Goal: Task Accomplishment & Management: Use online tool/utility

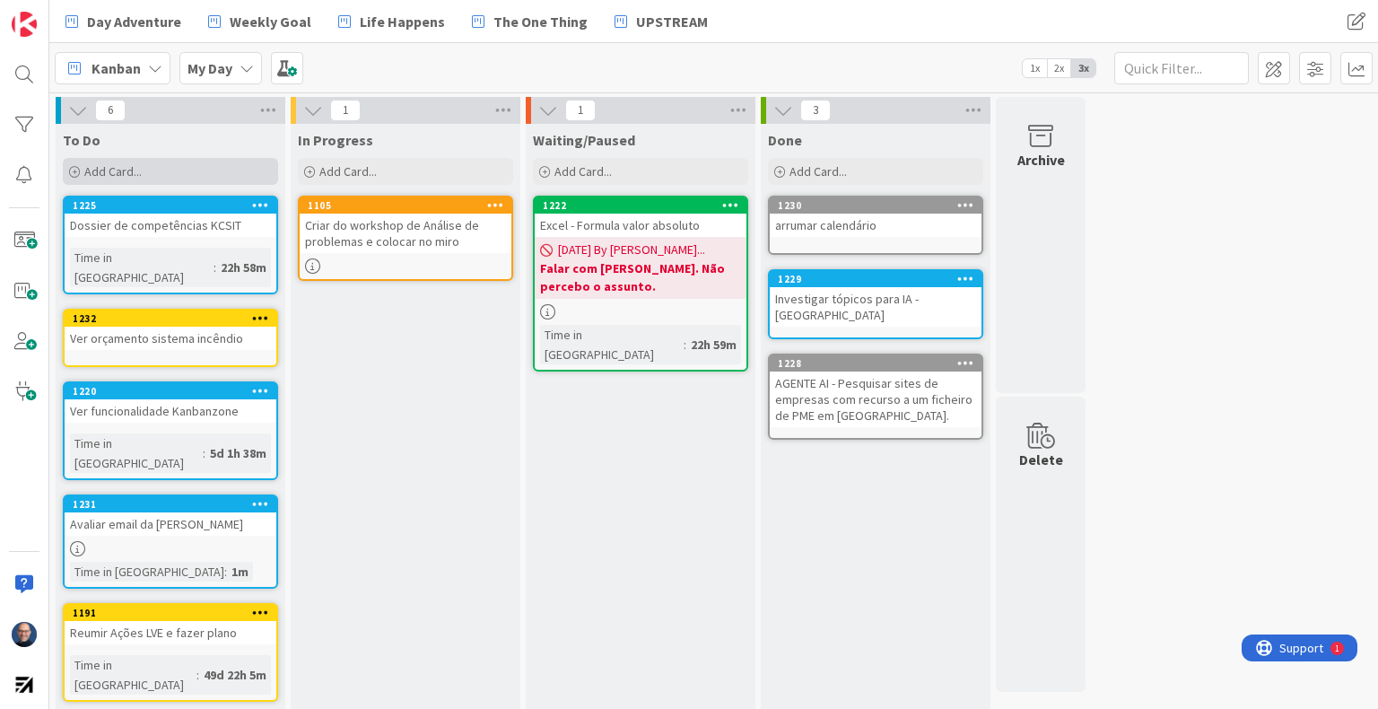
click at [201, 166] on div "Add Card..." at bounding box center [170, 171] width 215 height 27
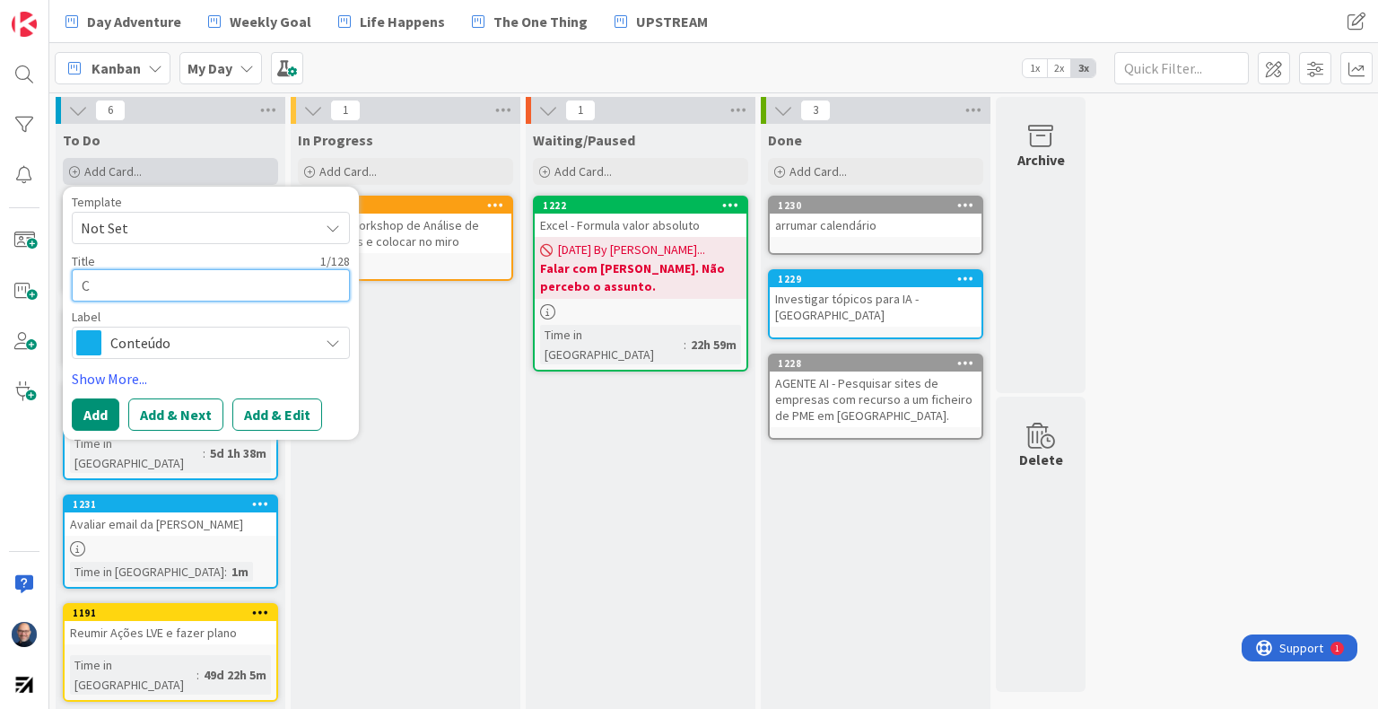
type textarea "C"
type textarea "x"
type textarea "Co"
type textarea "x"
type textarea "Con"
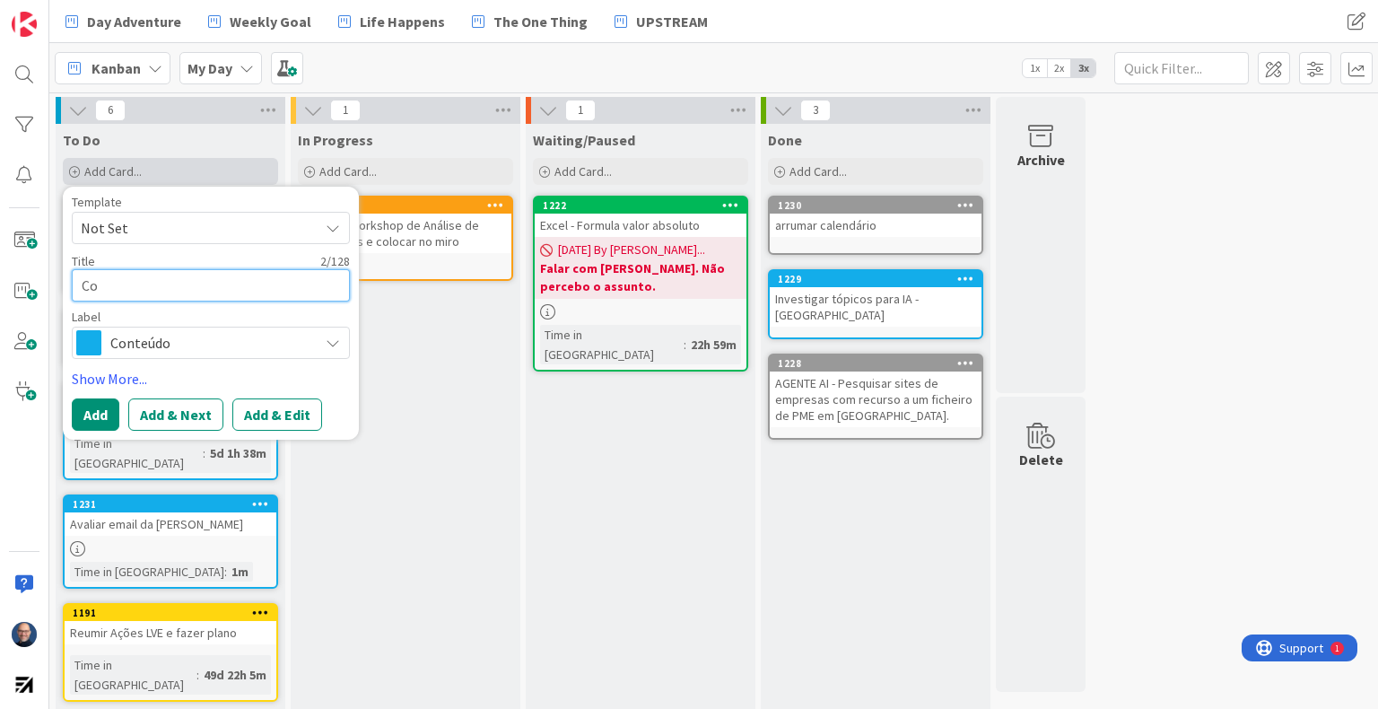
type textarea "x"
type textarea "Cont"
type textarea "x"
type textarea "Conta"
type textarea "x"
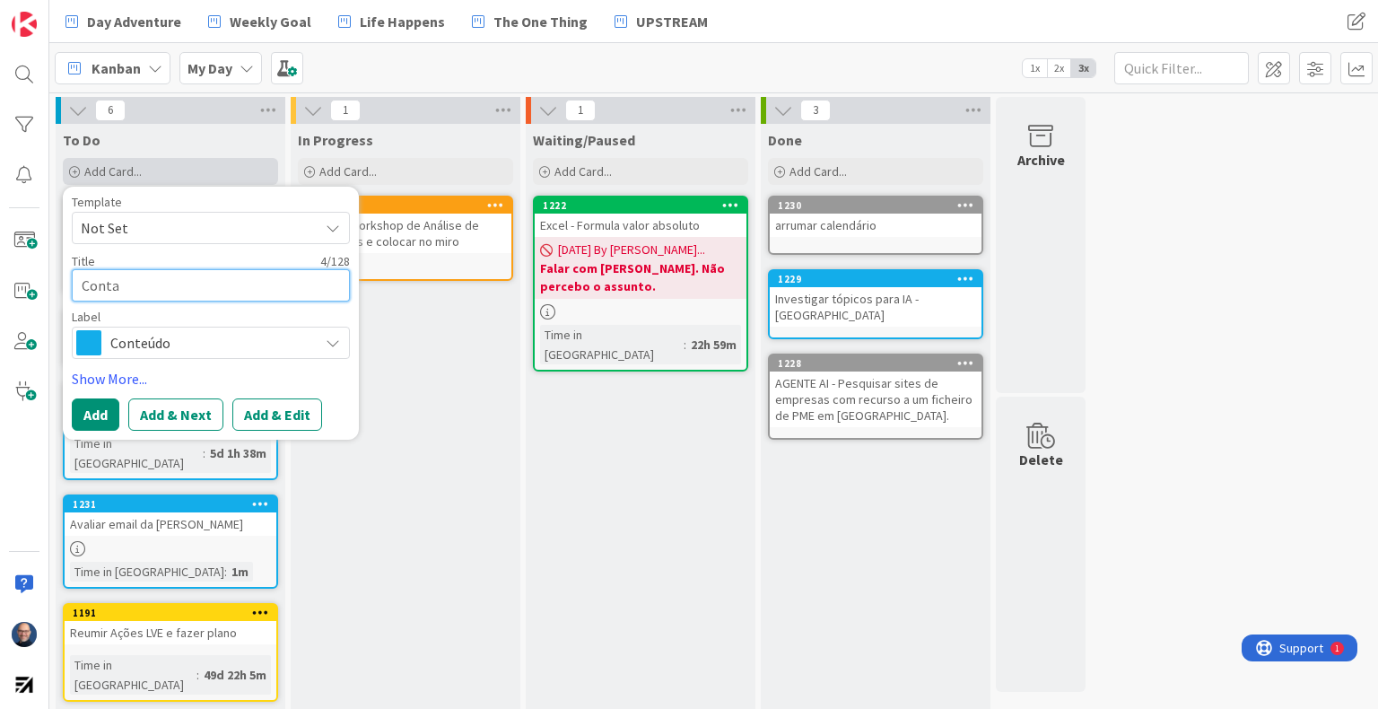
type textarea "Contas"
type textarea "x"
type textarea "Contas"
type textarea "x"
type textarea "Contas p"
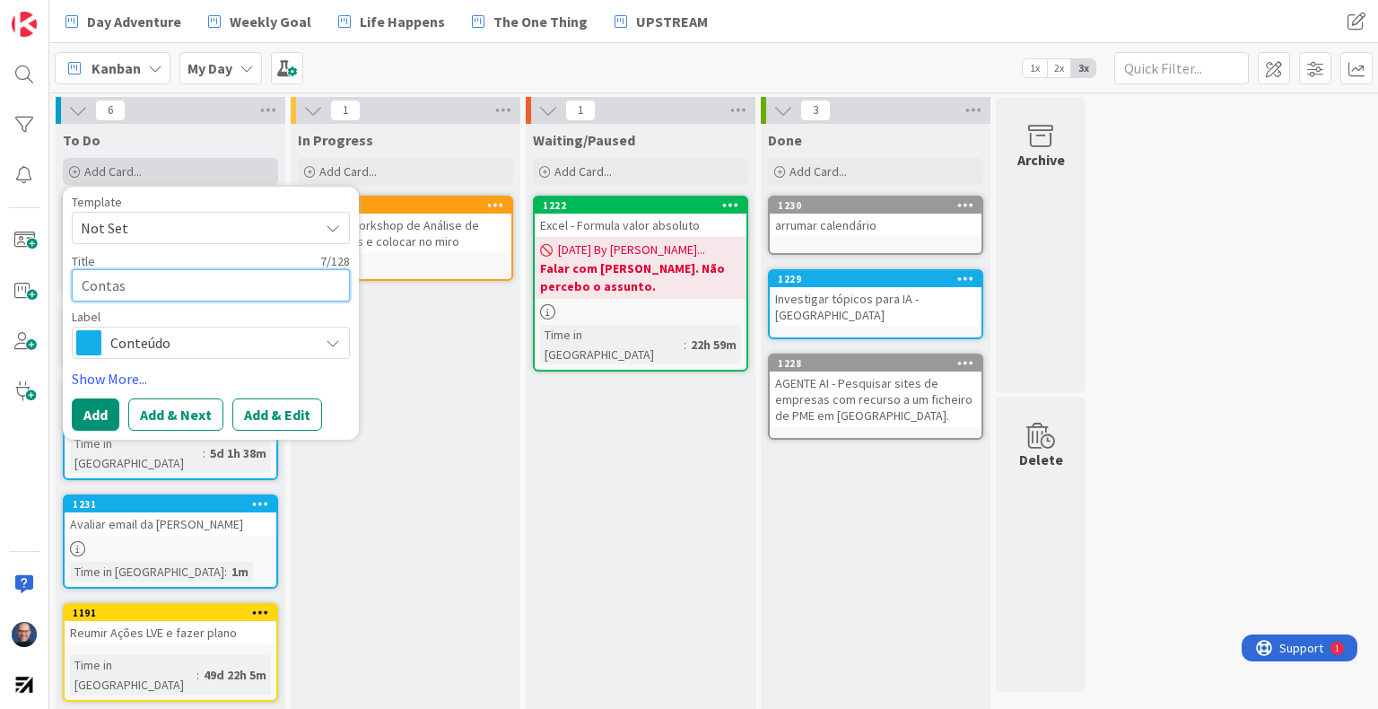
type textarea "x"
type textarea "Contas pa"
type textarea "x"
type textarea "Contas par"
type textarea "x"
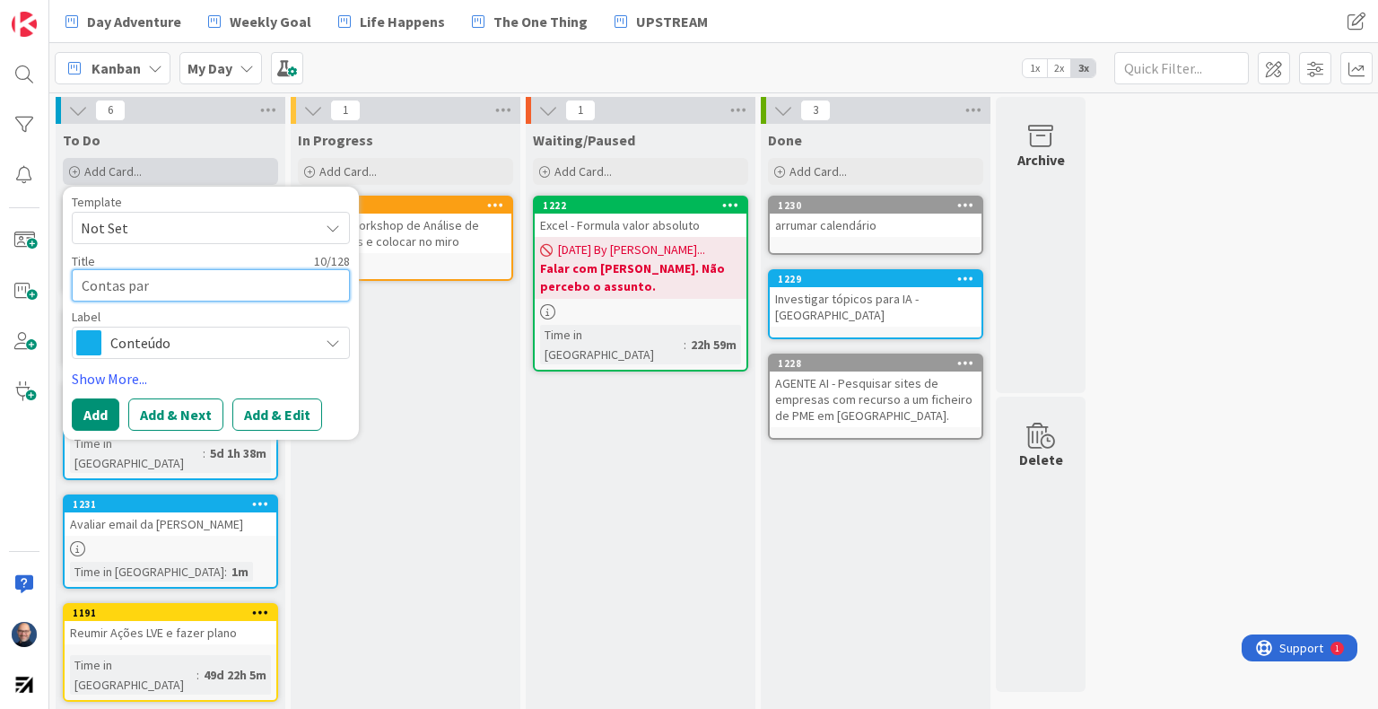
type textarea "Contas para"
type textarea "x"
type textarea "Contas para"
type textarea "x"
type textarea "Contas para a"
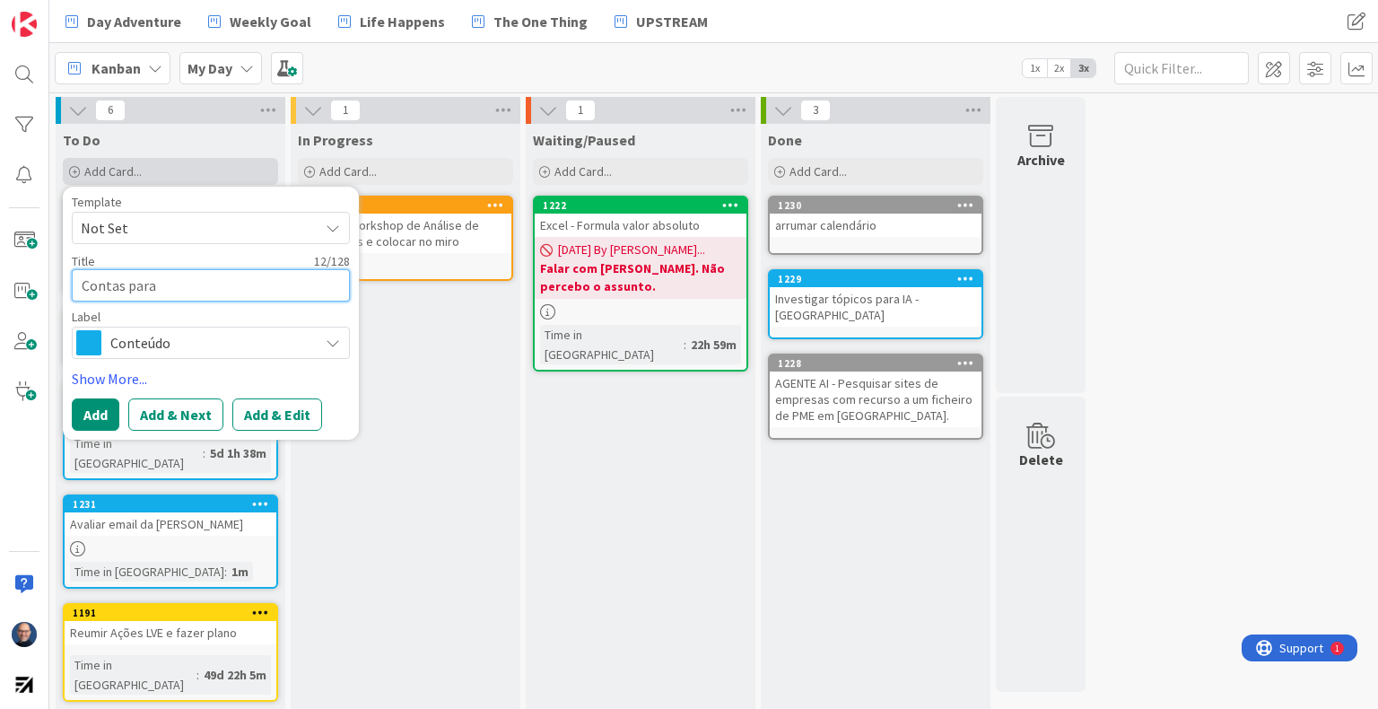
type textarea "x"
type textarea "Contas para a"
type textarea "x"
type textarea "Contas para a v"
type textarea "x"
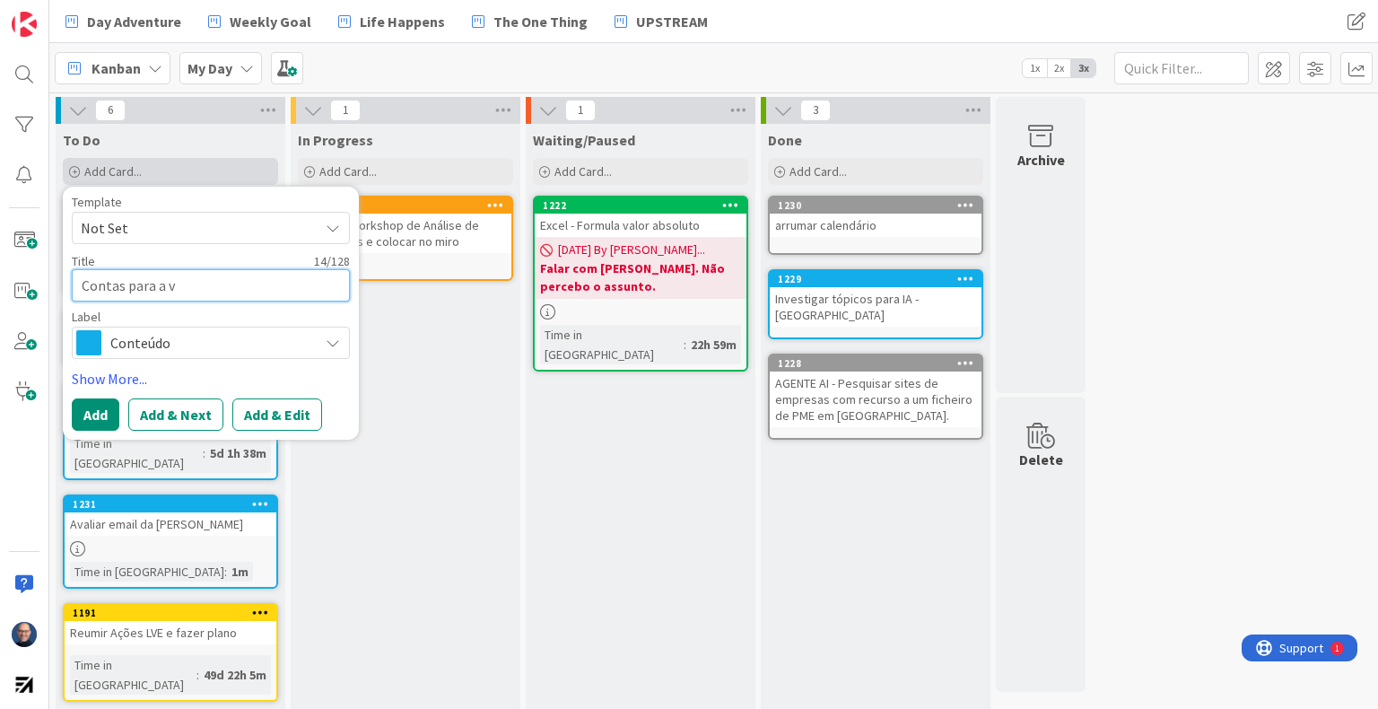
type textarea "Contas para a ve"
type textarea "x"
type textarea "Contas para a ven"
type textarea "x"
type textarea "Contas para a vend"
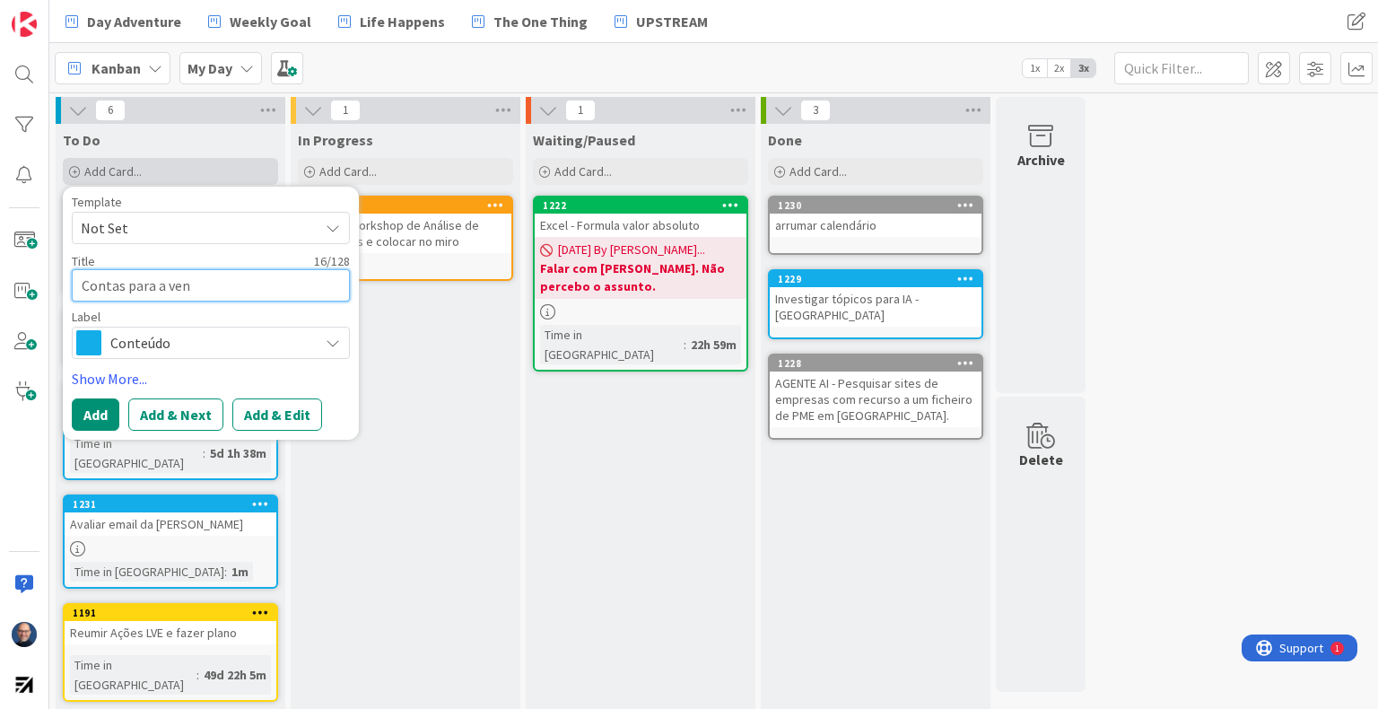
type textarea "x"
type textarea "Contas para a venda"
type textarea "x"
type textarea "Contas para a venda"
type textarea "x"
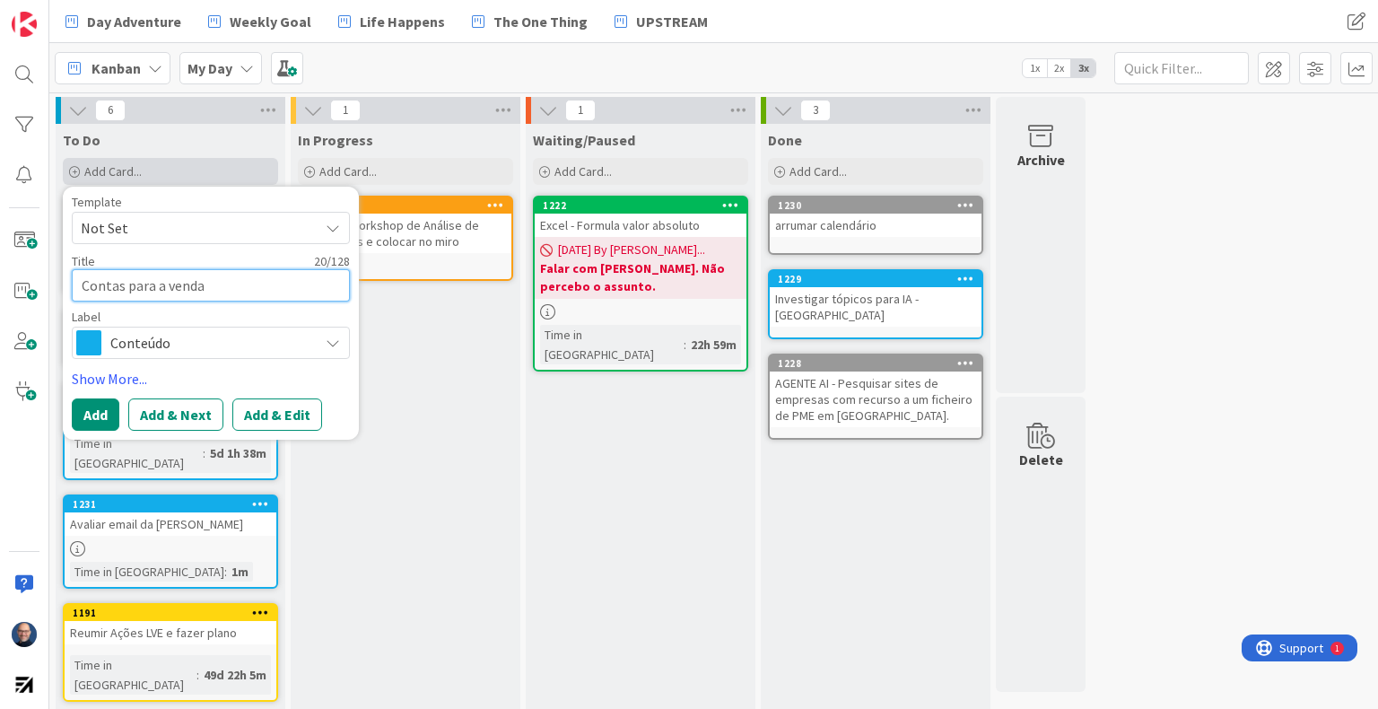
type textarea "Contas para a venda d"
type textarea "x"
type textarea "Contas para a venda de"
type textarea "x"
type textarea "Contas para a venda de"
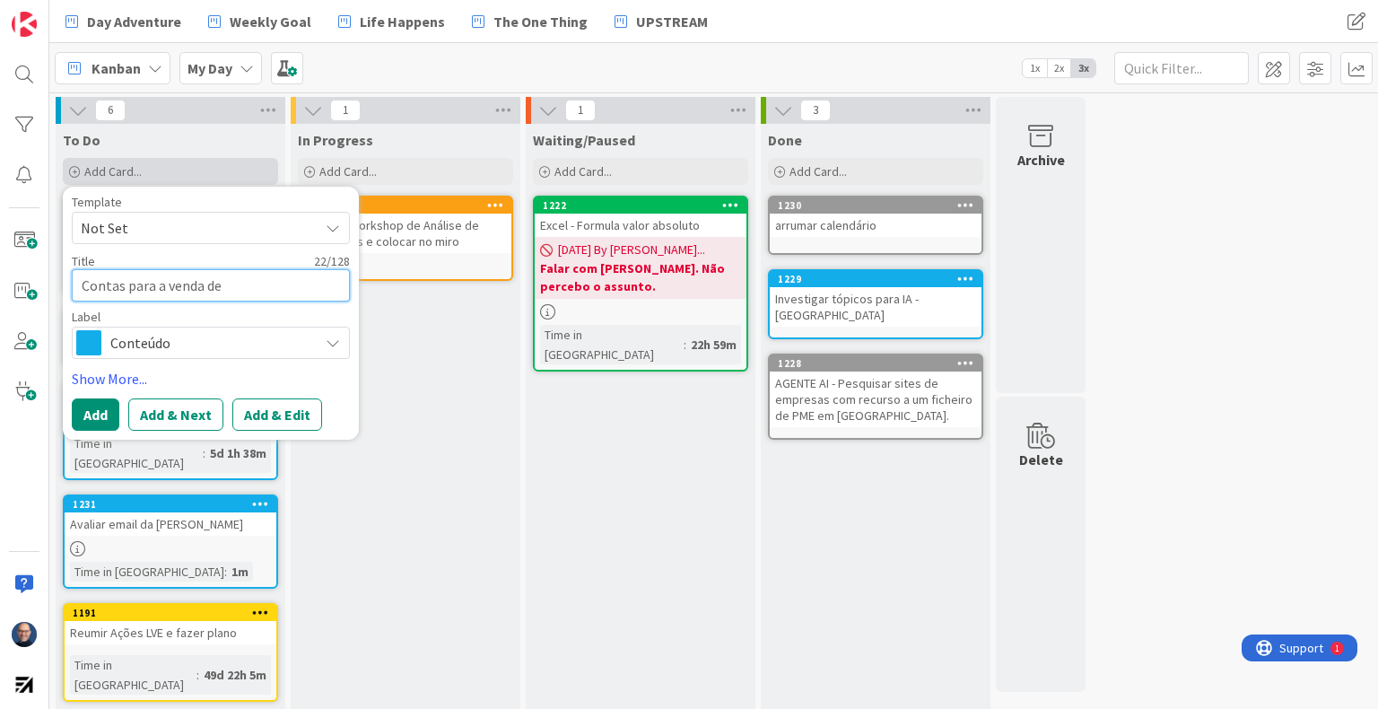
type textarea "x"
type textarea "Contas para a venda de s"
type textarea "x"
type textarea "Contas para a venda de si"
type textarea "x"
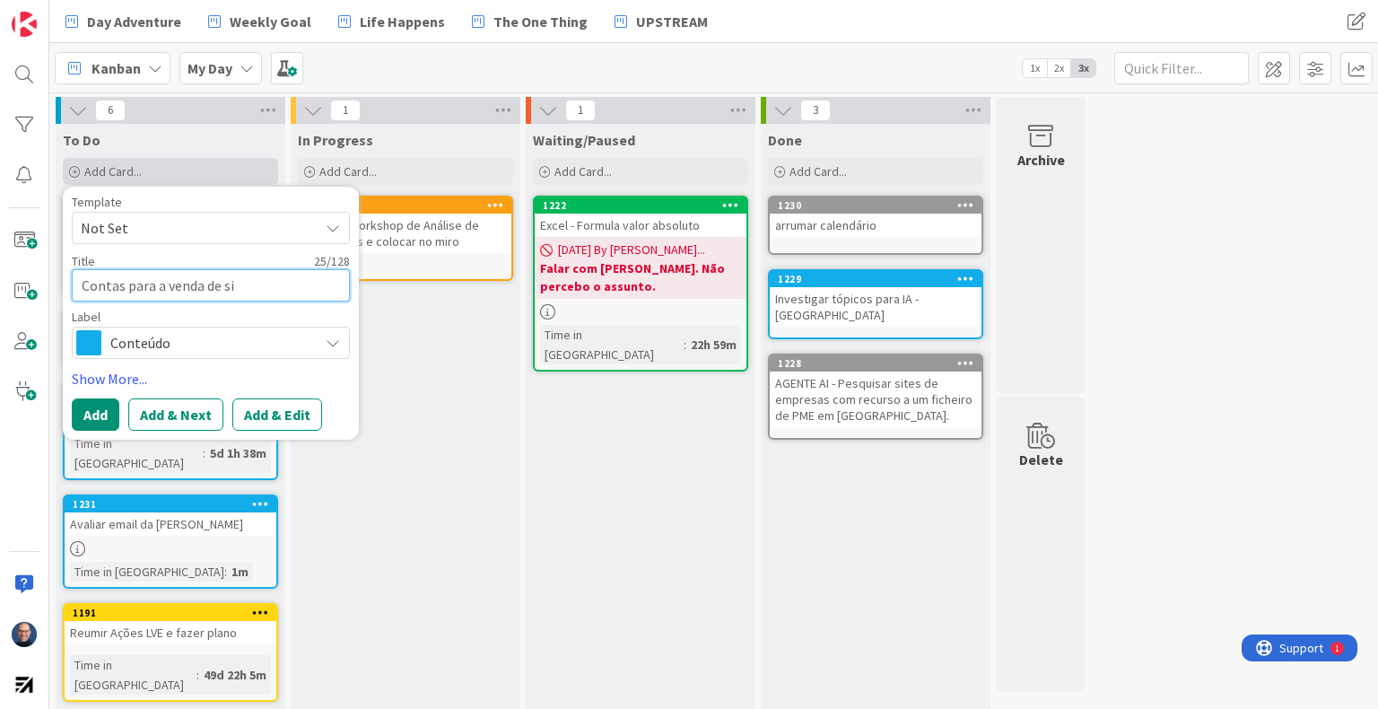
type textarea "Contas para a venda de sit"
type textarea "x"
type textarea "Contas para a venda de site"
type textarea "x"
type textarea "Contas para a venda de sites"
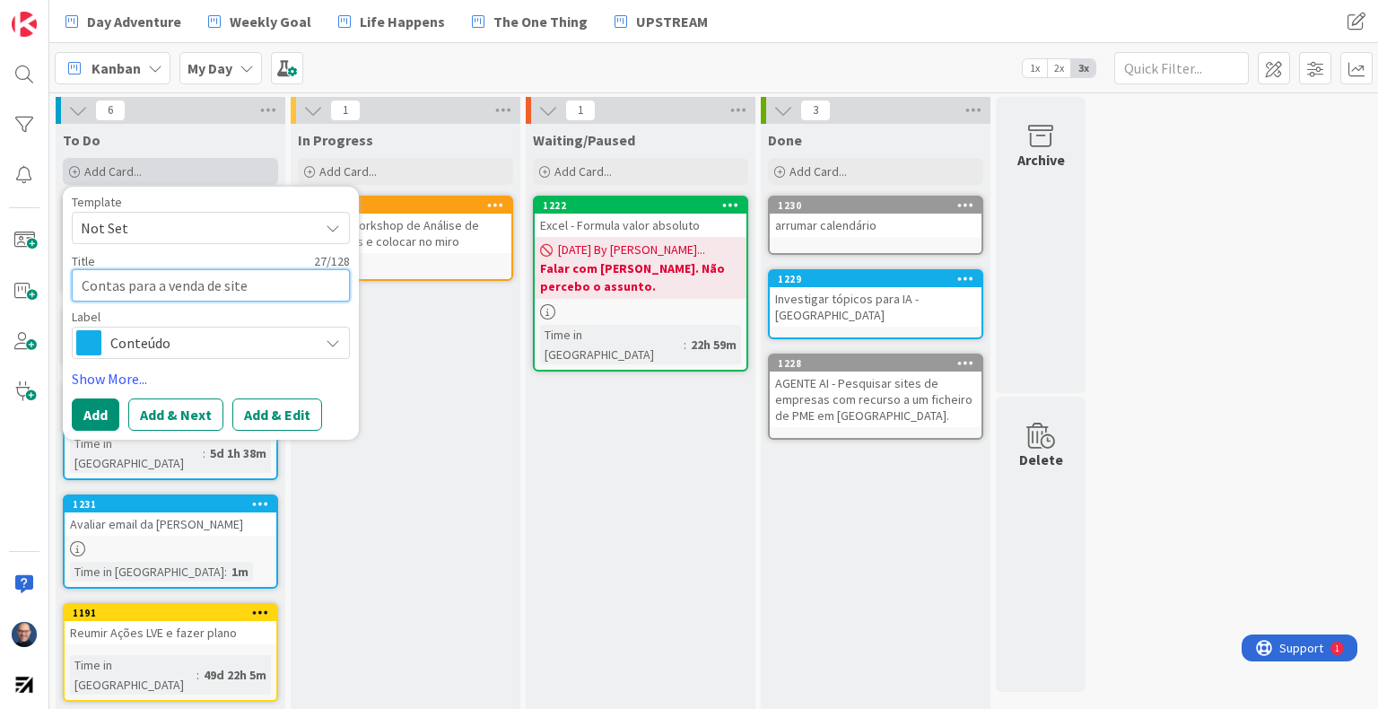
type textarea "x"
type textarea "Contas para a venda de sites"
type textarea "x"
type textarea "Contas para a venda de sites d"
type textarea "x"
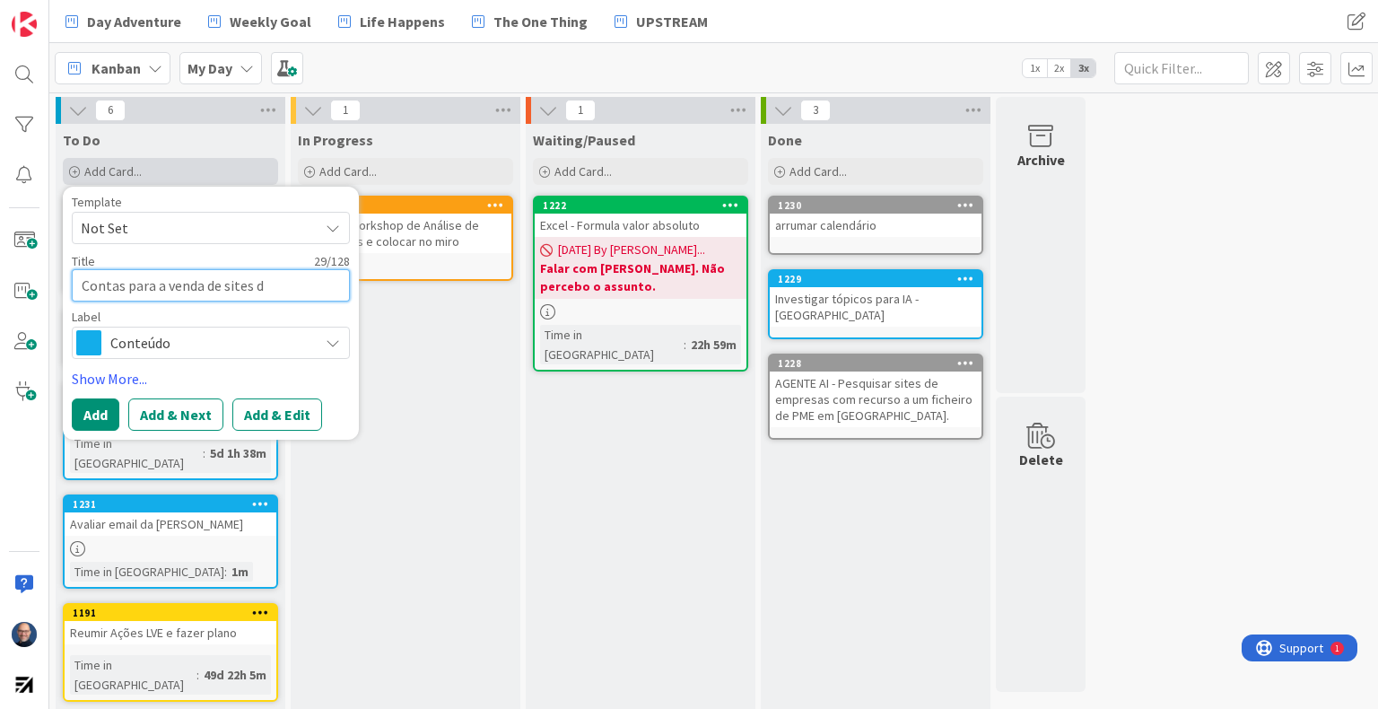
type textarea "Contas para a venda de sites da"
type textarea "x"
type textarea "Contas para a venda de sites da"
type textarea "x"
type textarea "Contas para a venda de sites da d"
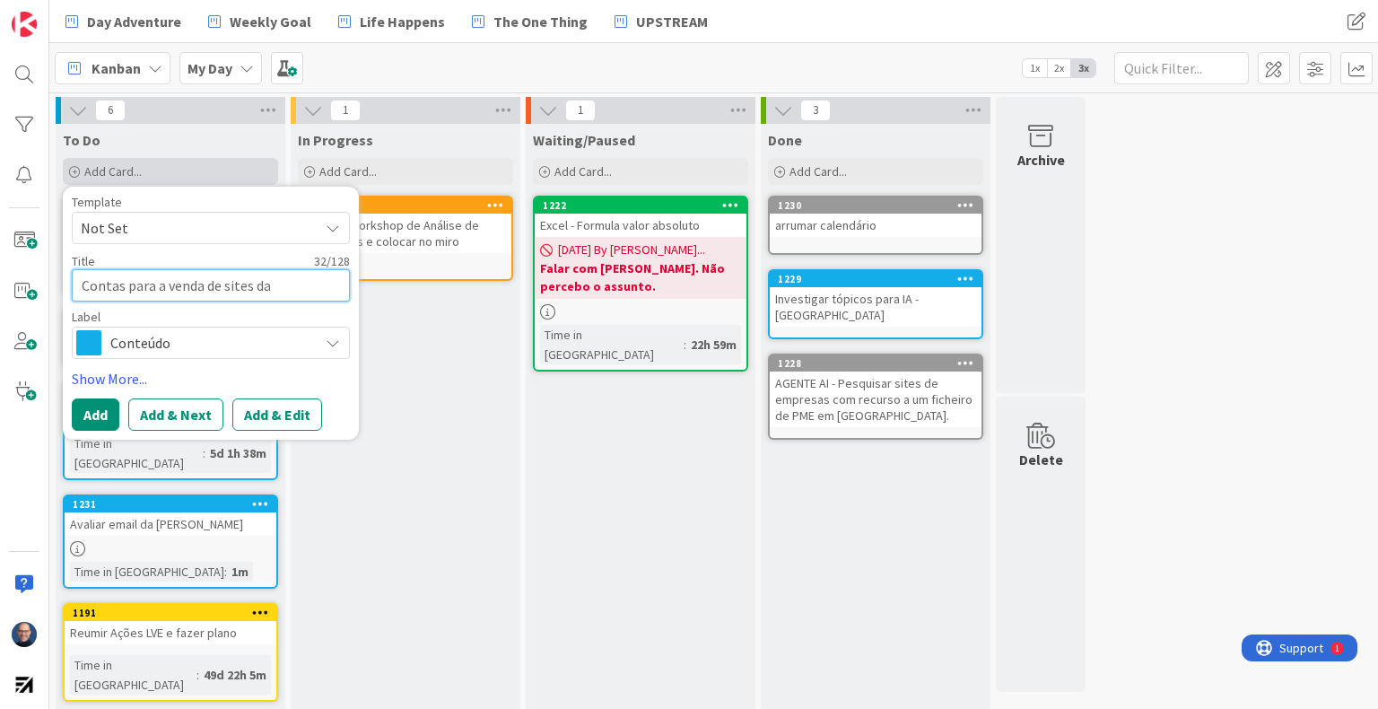
type textarea "x"
type textarea "Contas para a venda de sites da de"
type textarea "x"
type textarea "Contas para a venda de sites da dev"
type textarea "x"
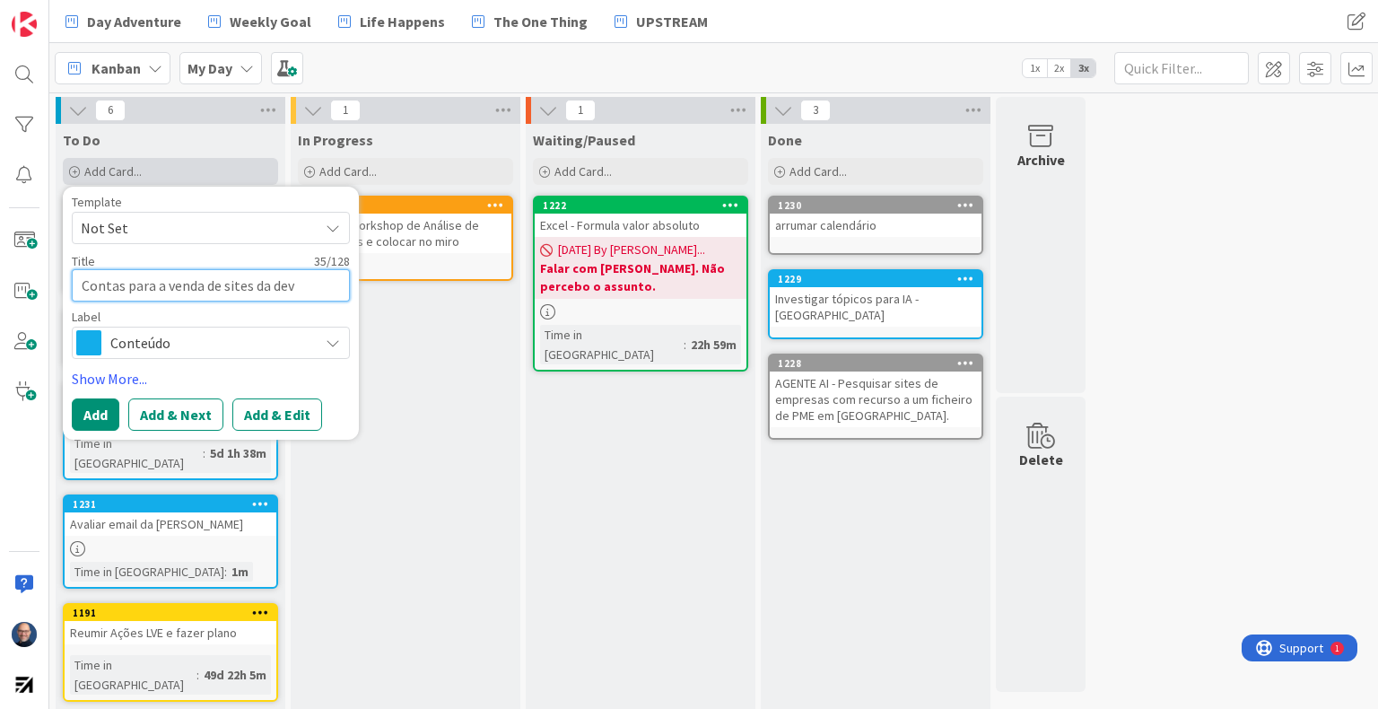
type textarea "Contas para a venda de sites da deve"
type textarea "x"
type textarea "Contas para a venda de sites da devel"
type textarea "x"
type textarea "Contas para a venda de sites da develo"
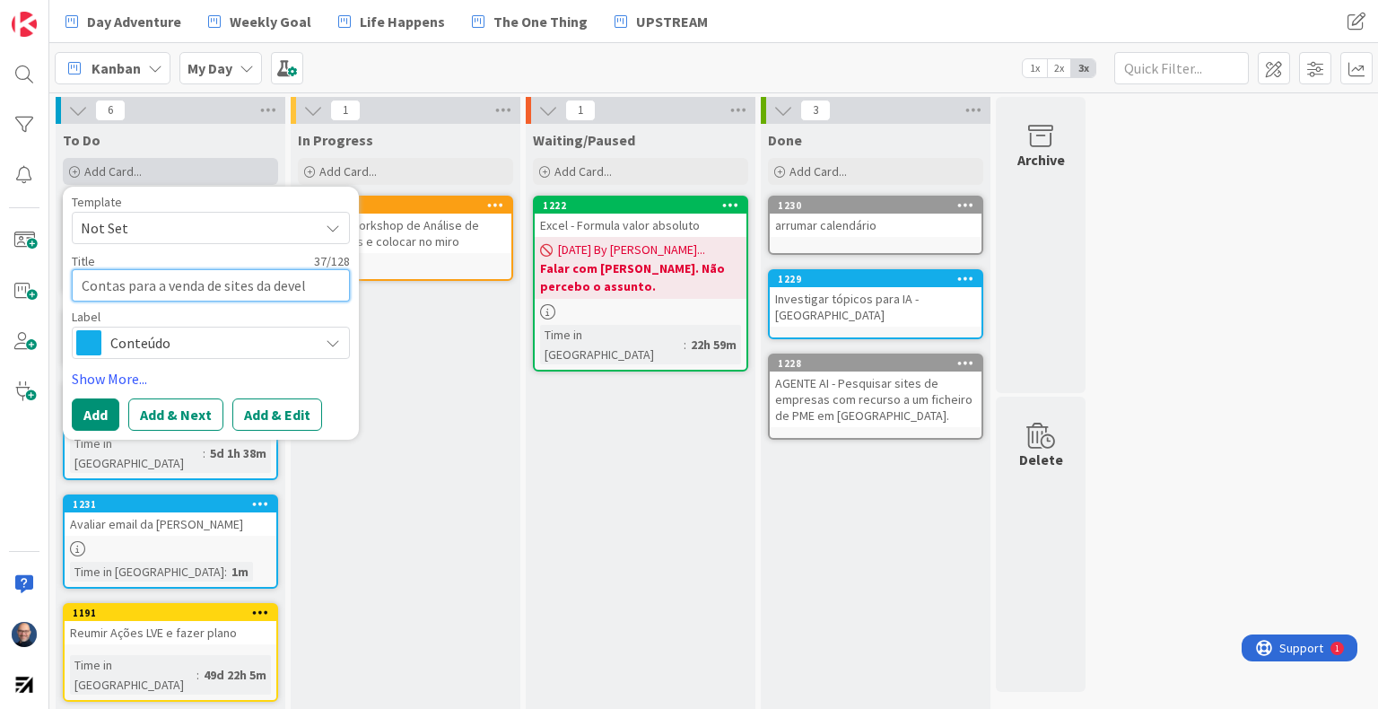
type textarea "x"
type textarea "Contas para a venda de sites da develop"
type textarea "x"
type textarea "Contas para a venda de sites da develop2"
type textarea "x"
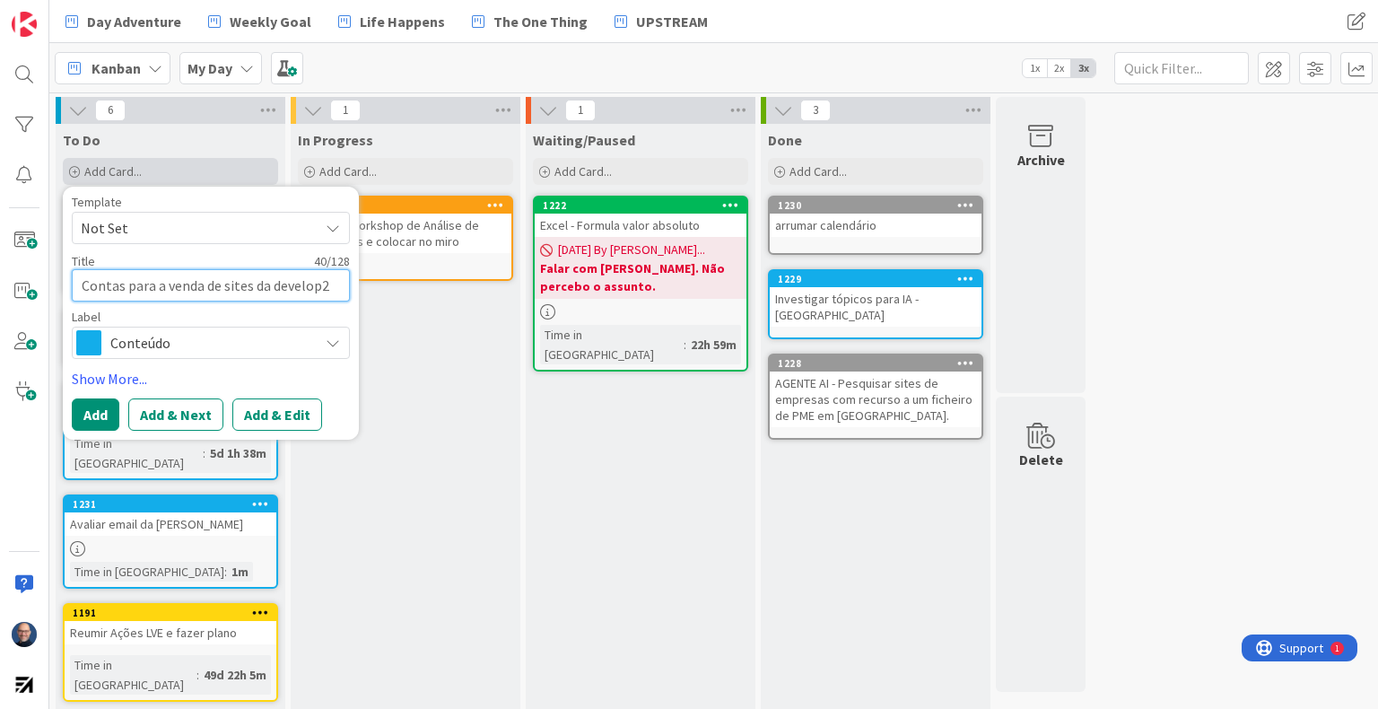
type textarea "Contas para a venda de sites da develop2y"
type textarea "x"
type textarea "Contas para a venda de sites da develop2yo"
type textarea "x"
type textarea "Contas para a venda de sites da develop2you"
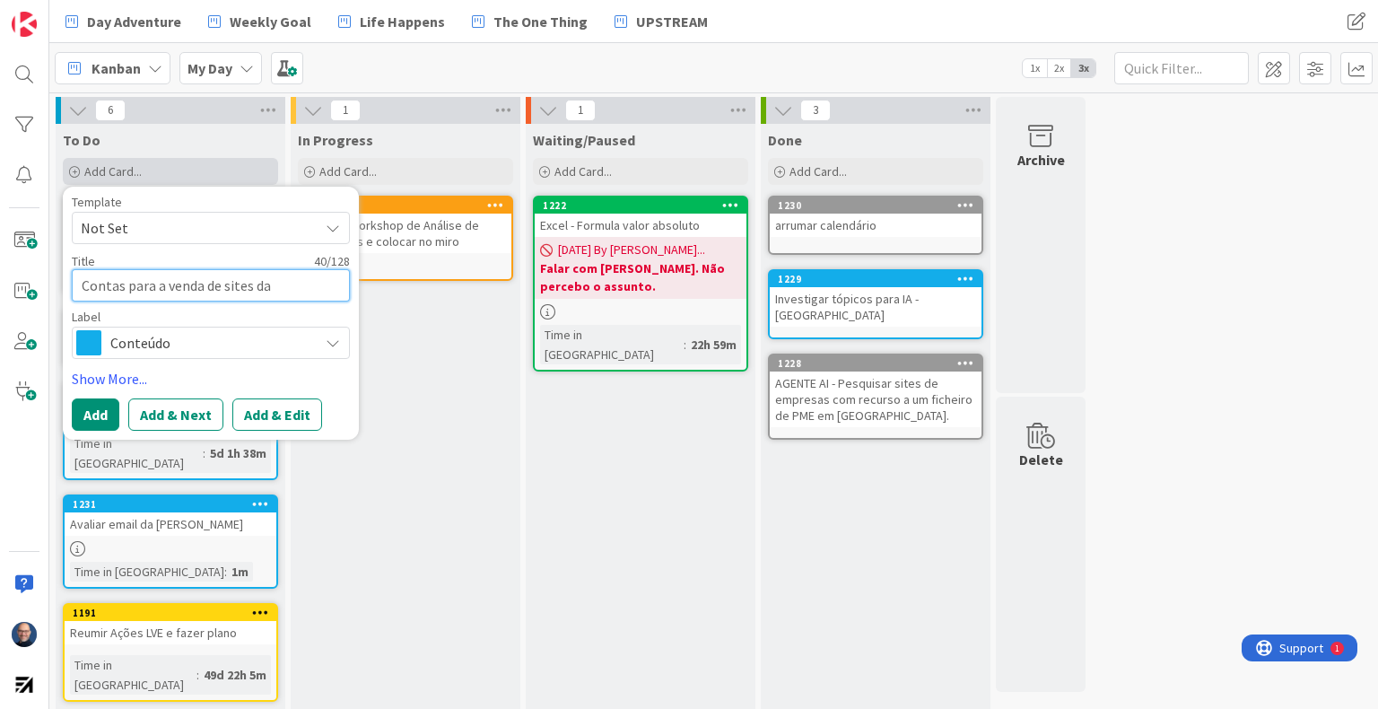
type textarea "x"
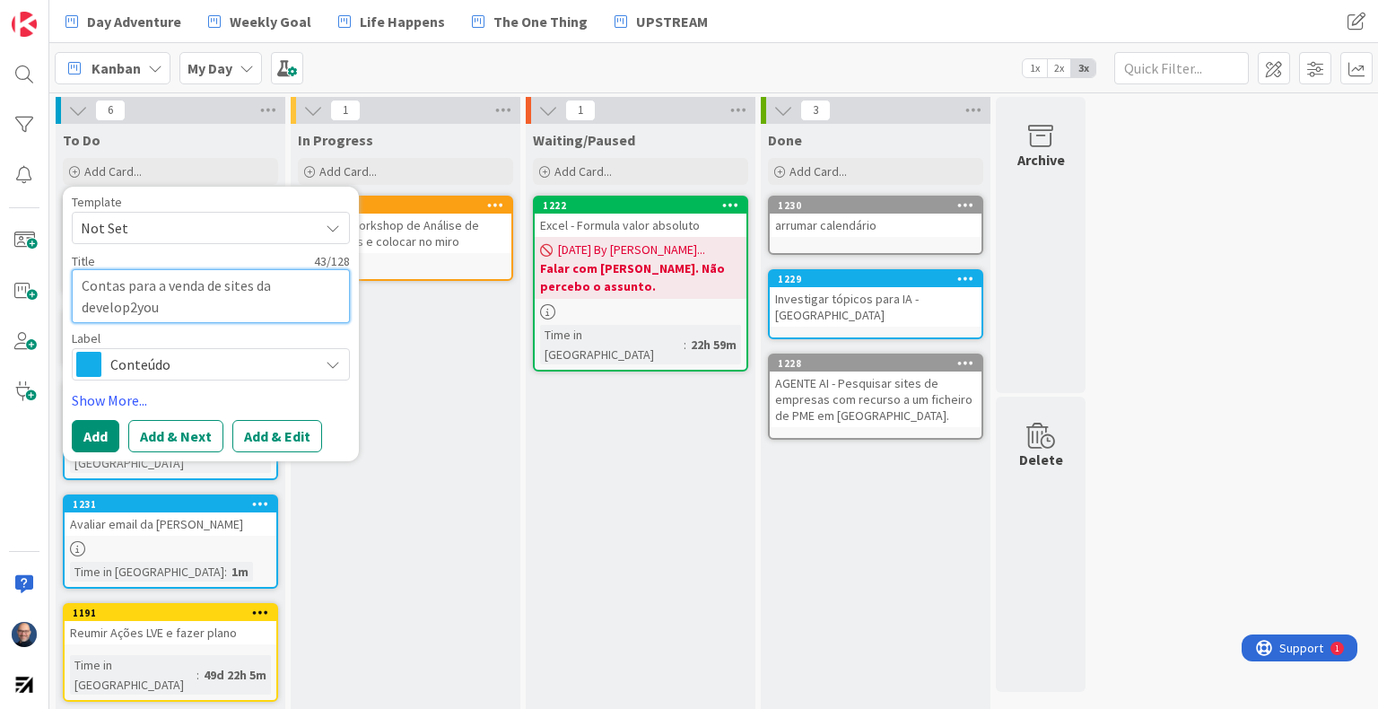
type textarea "Contas para a venda de sites da develop2you"
click at [218, 373] on span "Conteúdo" at bounding box center [209, 364] width 199 height 25
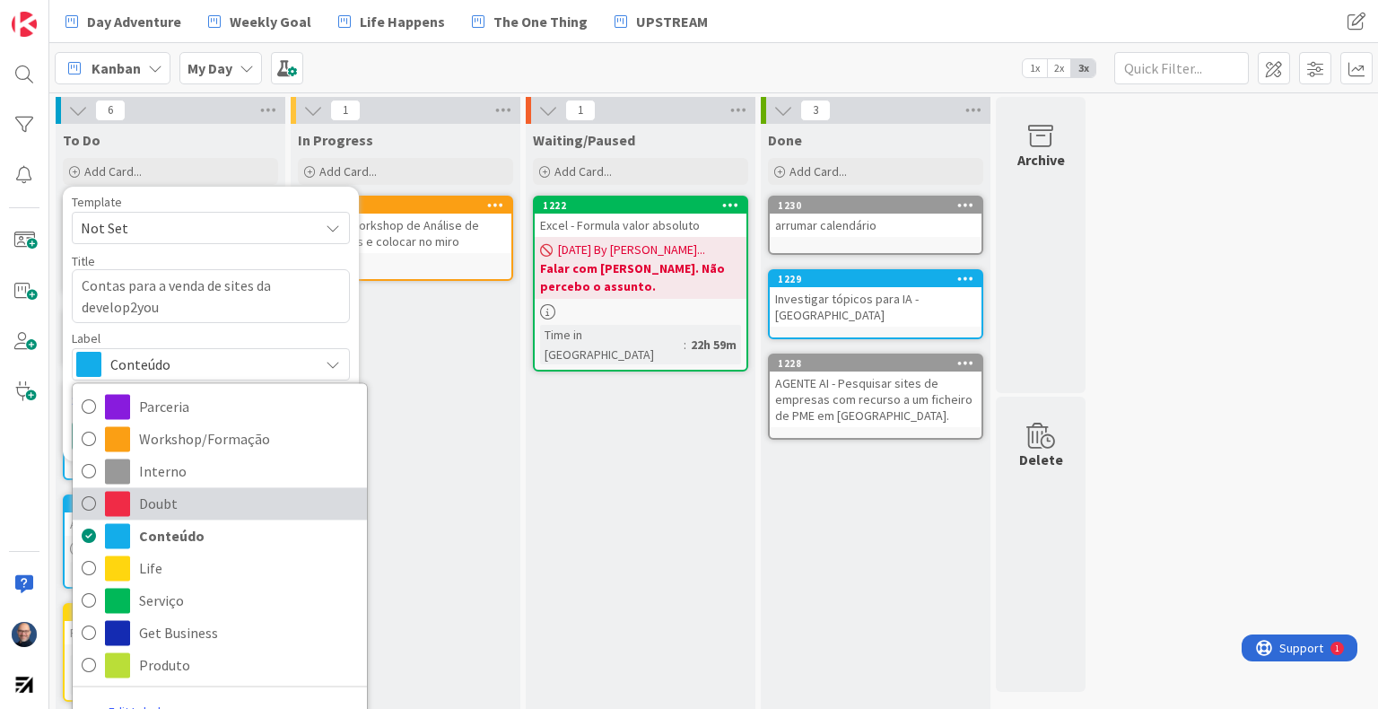
click at [215, 498] on span "Doubt" at bounding box center [248, 503] width 219 height 27
type textarea "x"
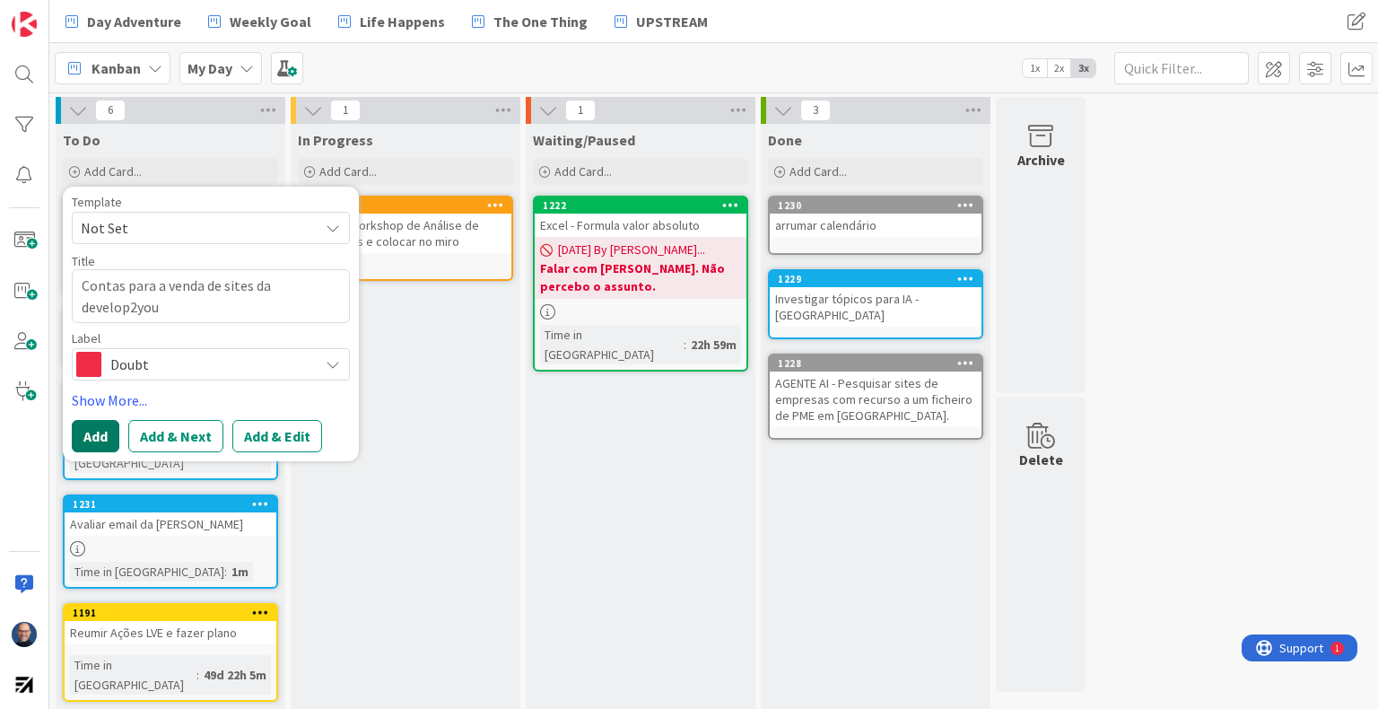
click at [90, 435] on button "Add" at bounding box center [96, 436] width 48 height 32
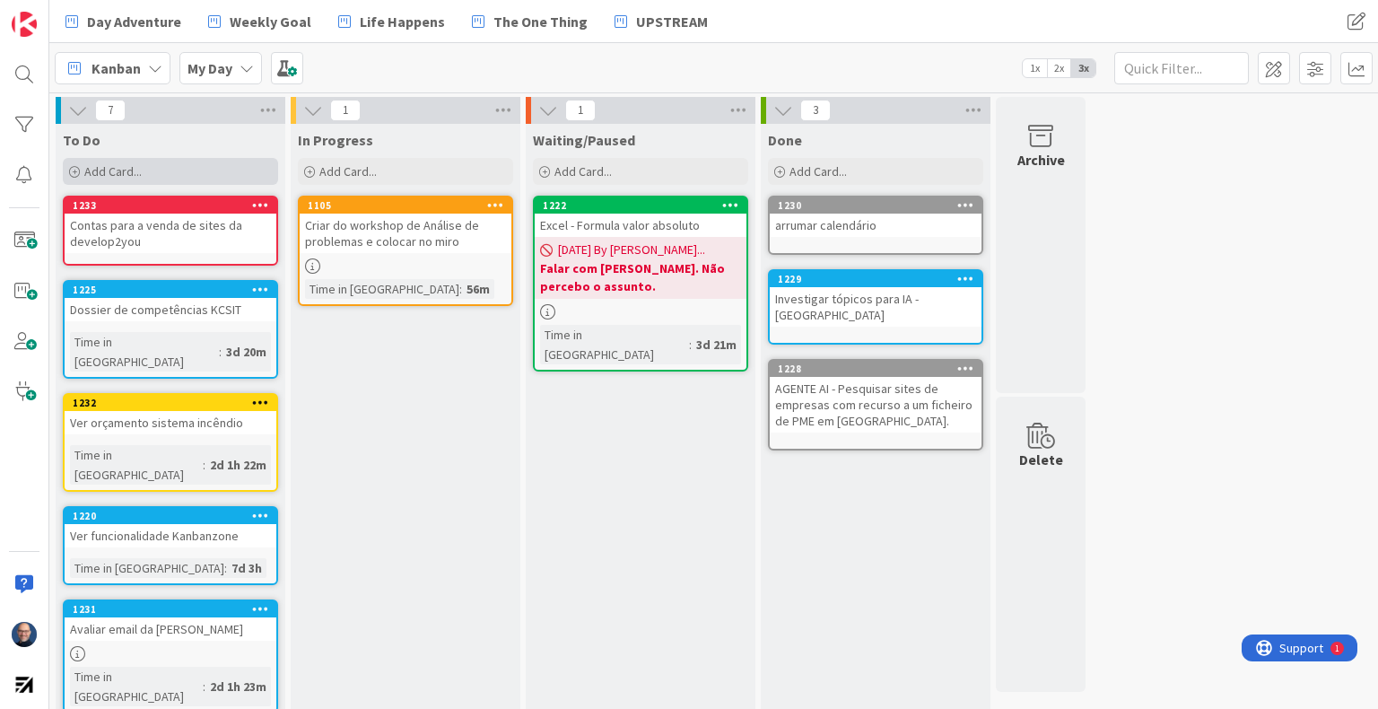
click at [142, 169] on div "Add Card..." at bounding box center [170, 171] width 215 height 27
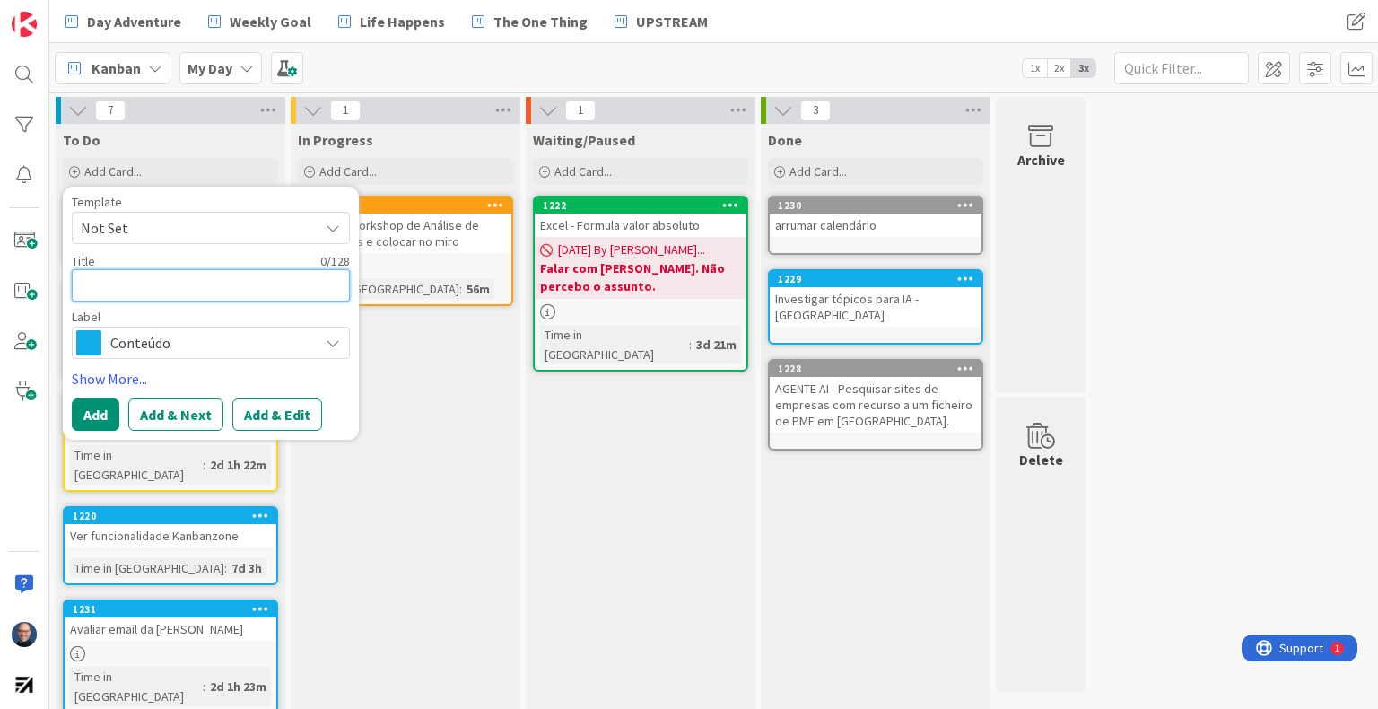
type textarea "Y"
type textarea "x"
type textarea "Yt"
type textarea "x"
type textarea "Y"
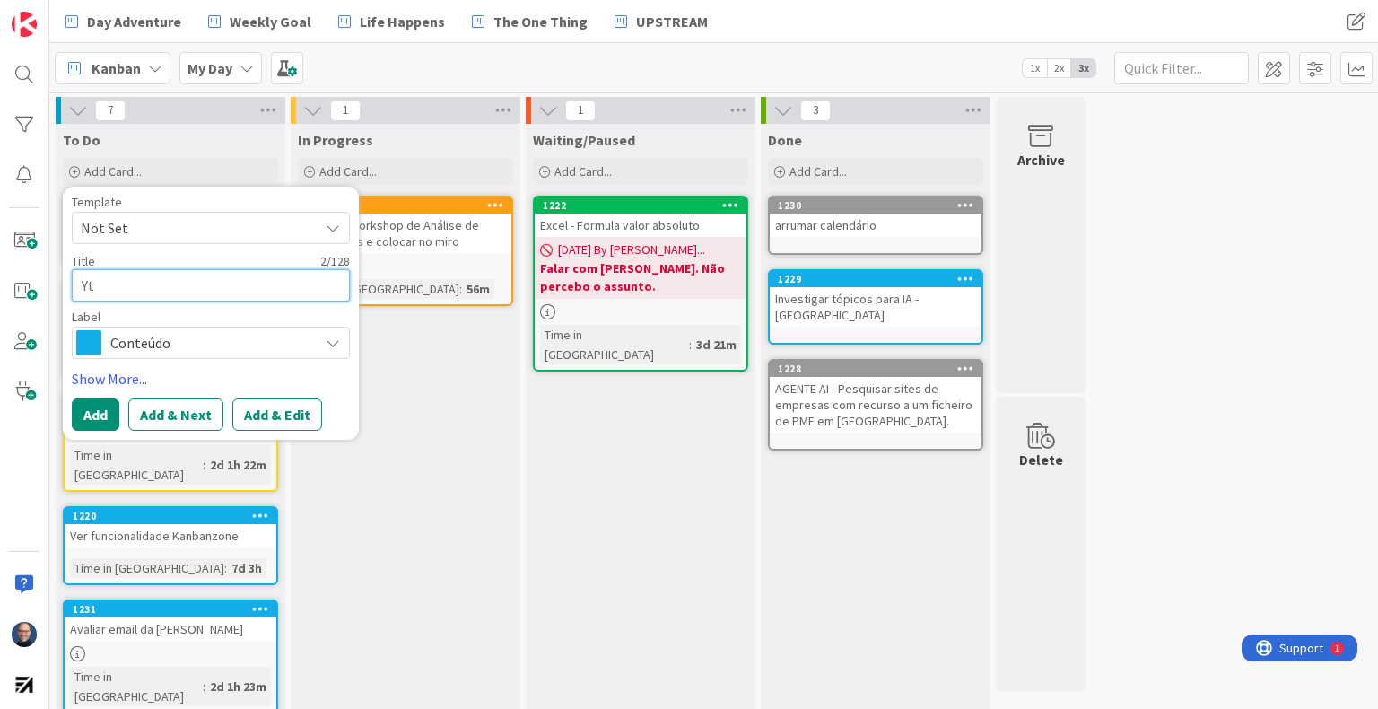
type textarea "x"
type textarea "T"
type textarea "x"
type textarea "Tr"
type textarea "x"
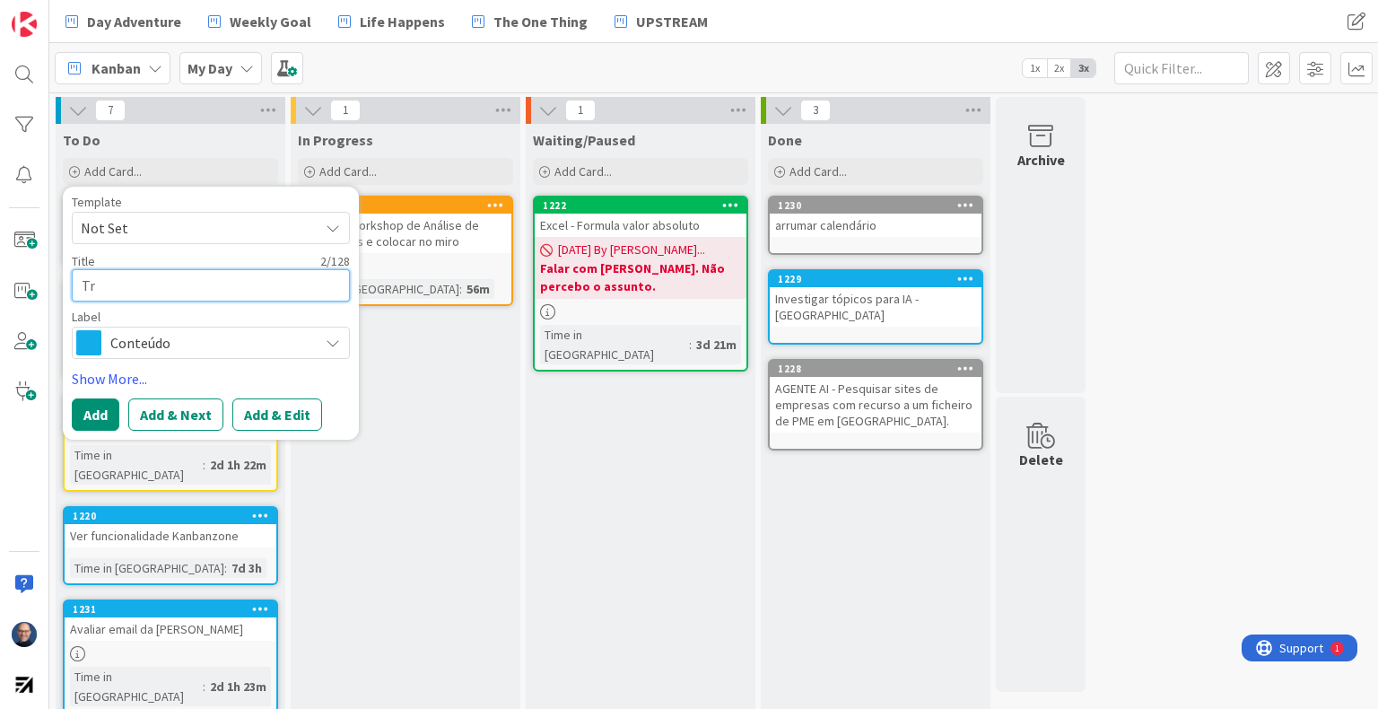
type textarea "Tra"
type textarea "x"
type textarea "Trab"
type textarea "x"
type textarea "Traba"
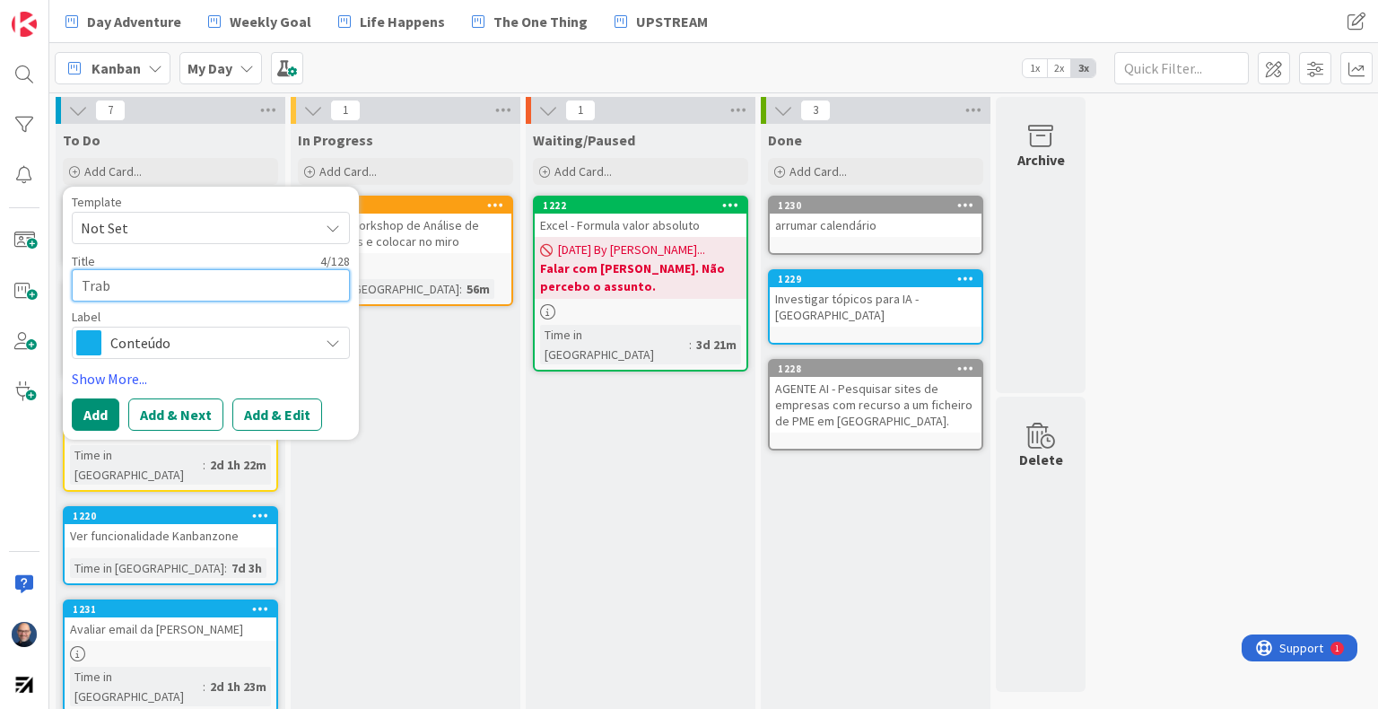
type textarea "x"
type textarea "Trabal"
type textarea "x"
type textarea "Trabalh"
type textarea "x"
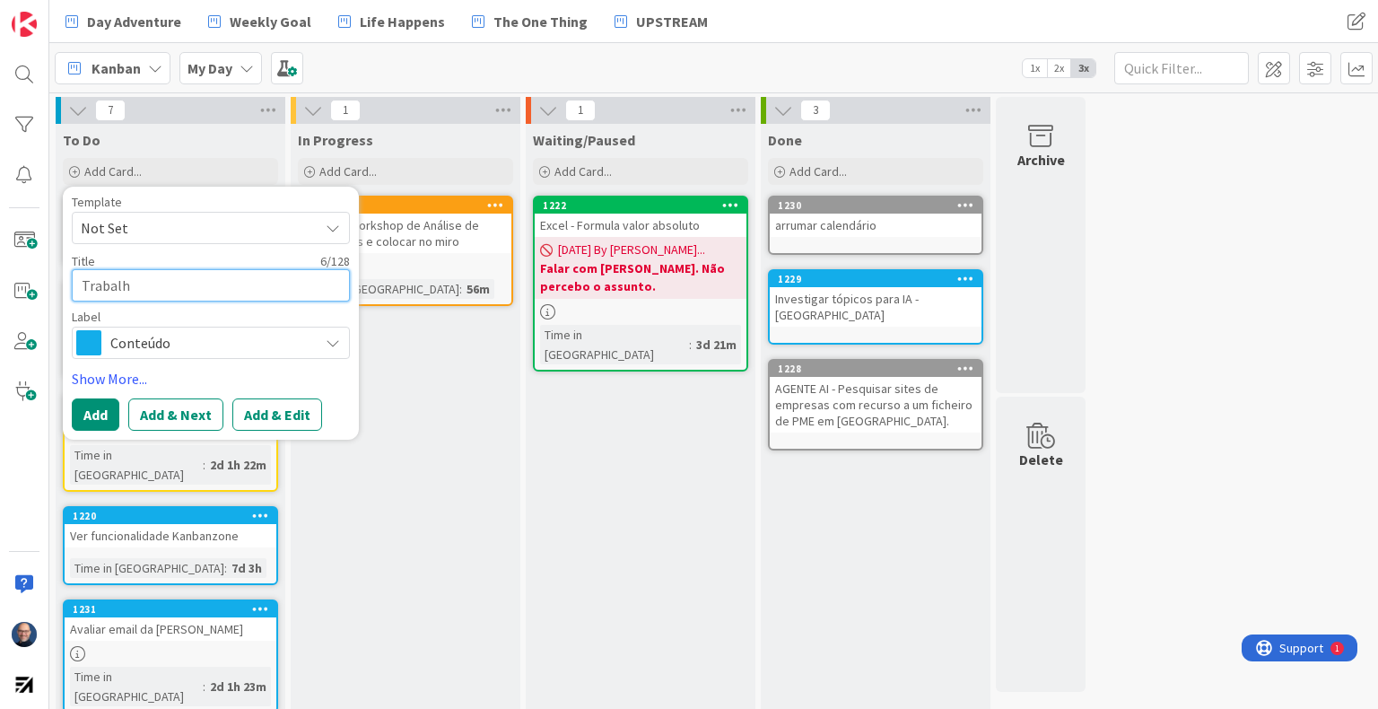
type textarea "Trabalha"
type textarea "x"
type textarea "Trabalhar"
type textarea "x"
type textarea "Trabalhar"
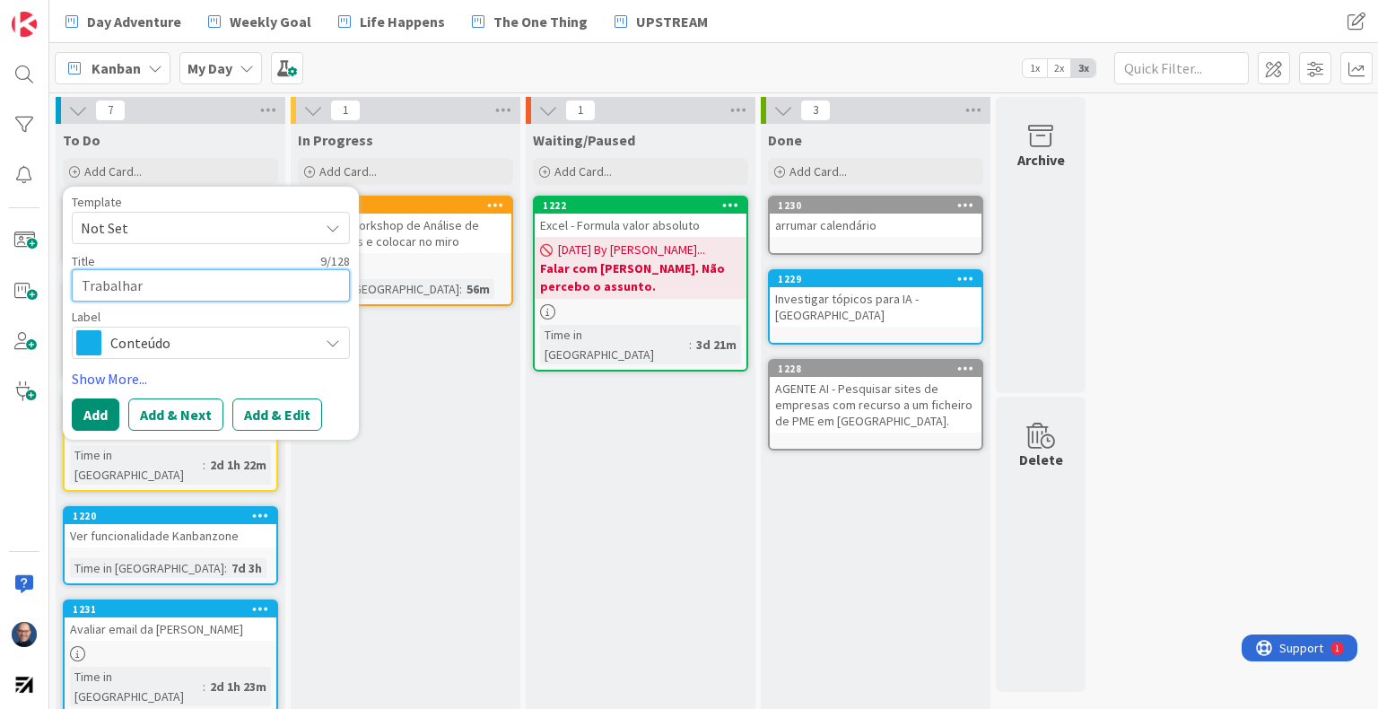
type textarea "x"
type textarea "Trabalhar c"
type textarea "x"
type textarea "Trabalhar co"
type textarea "x"
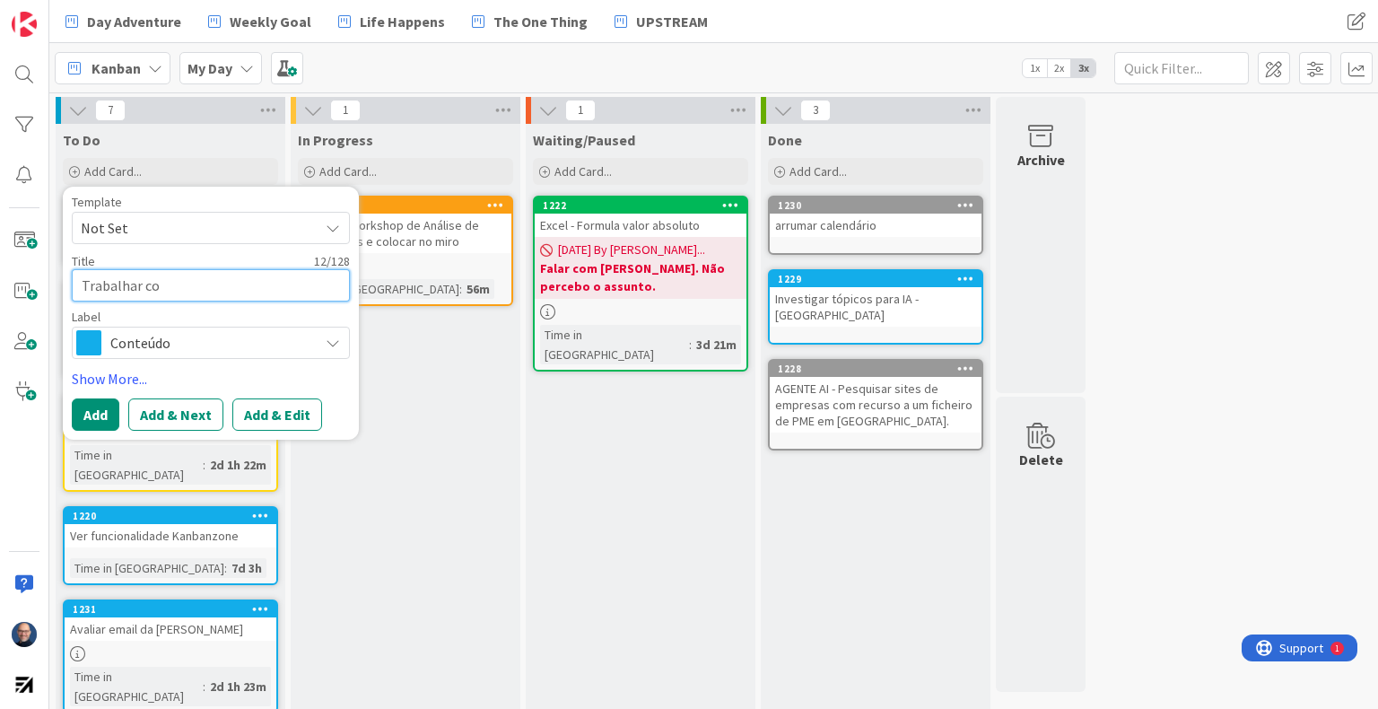
type textarea "Trabalhar co"
type textarea "x"
type textarea "Trabalhar co a"
type textarea "x"
type textarea "Trabalhar co"
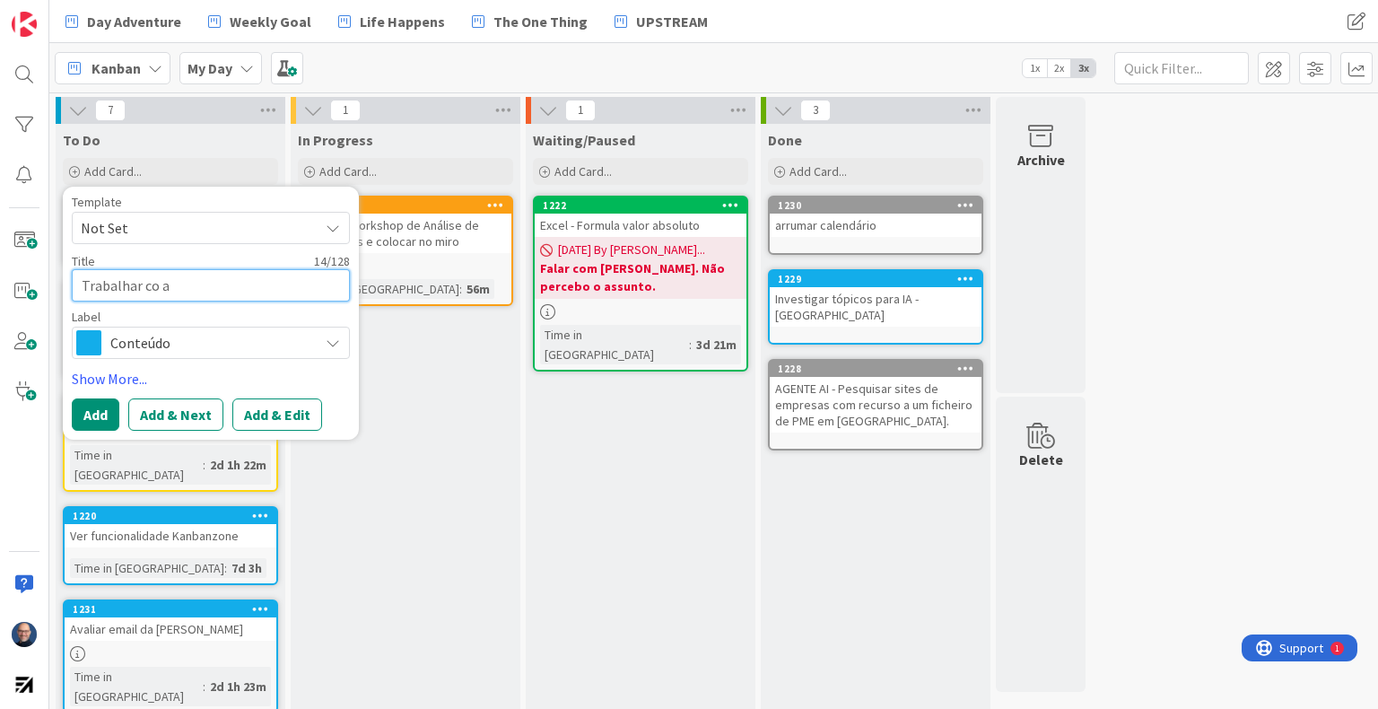
type textarea "x"
type textarea "Trabalhar co"
type textarea "x"
type textarea "Trabalhar co"
type textarea "x"
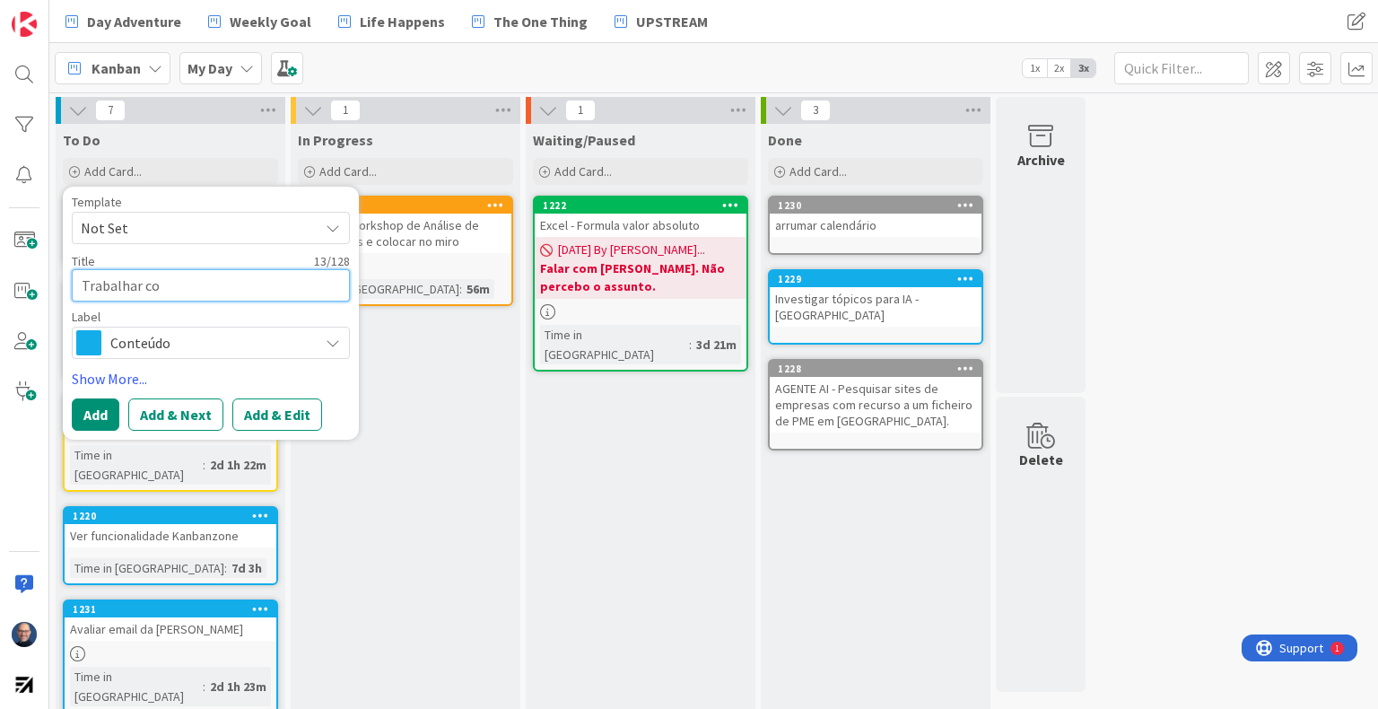
type textarea "Trabalhar co"
type textarea "x"
type textarea "Trabalhar com"
type textarea "x"
type textarea "Trabalhar com"
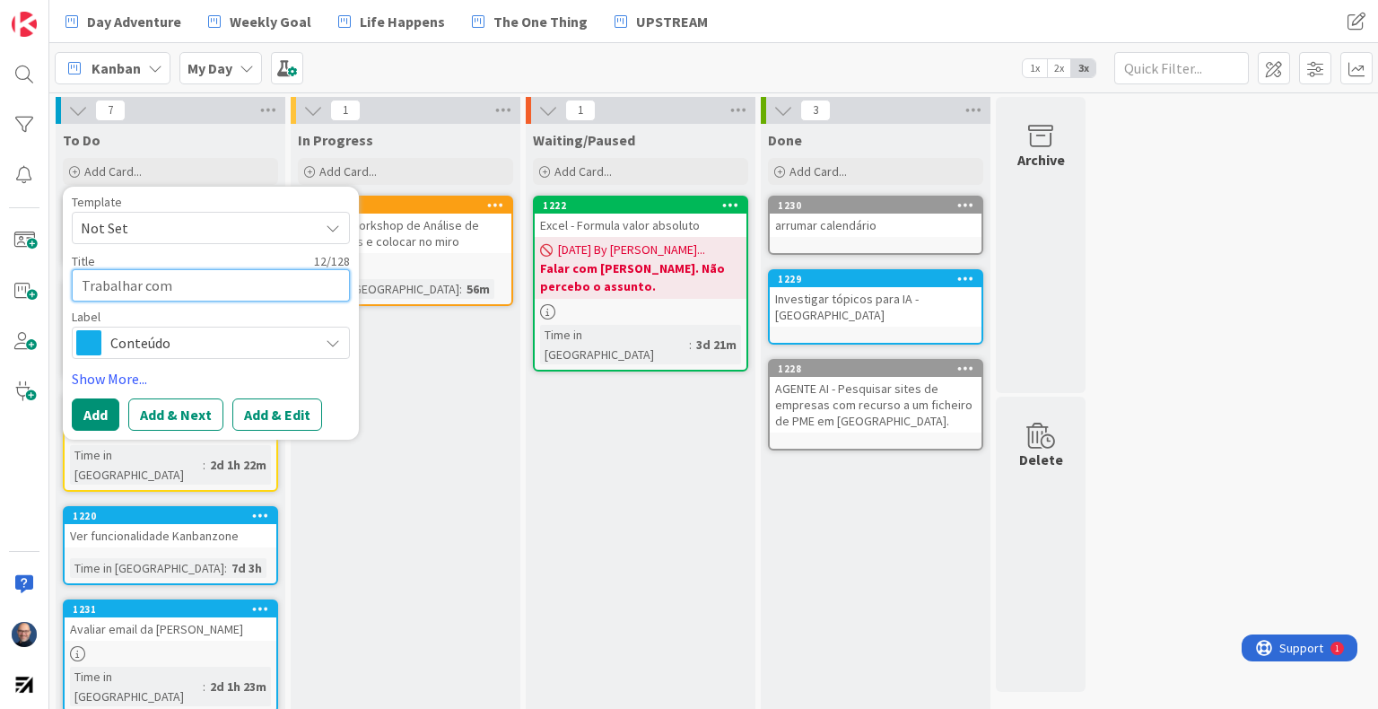
type textarea "x"
type textarea "Trabalhar com a"
type textarea "x"
type textarea "Trabalhar com a"
type textarea "x"
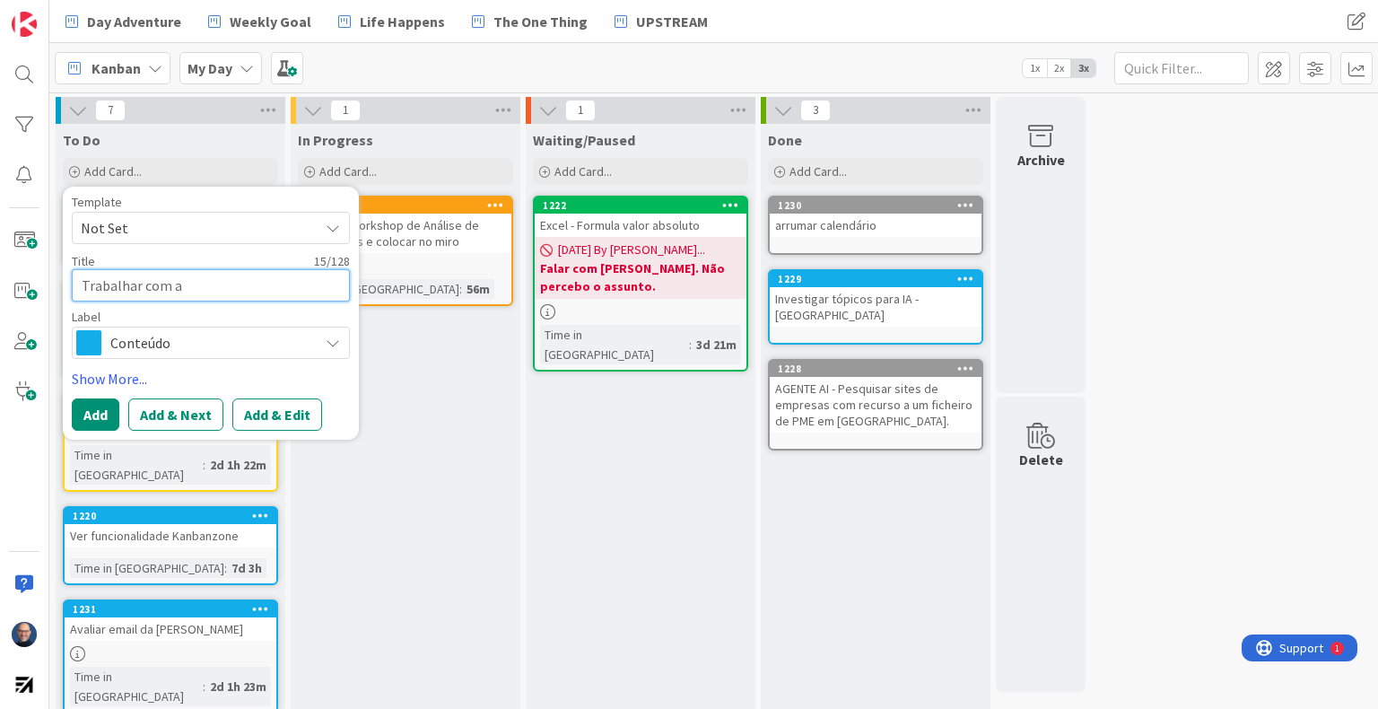
type textarea "Trabalhar com a d"
type textarea "x"
type textarea "Trabalhar com a de"
type textarea "x"
type textarea "Trabalhar com a dev"
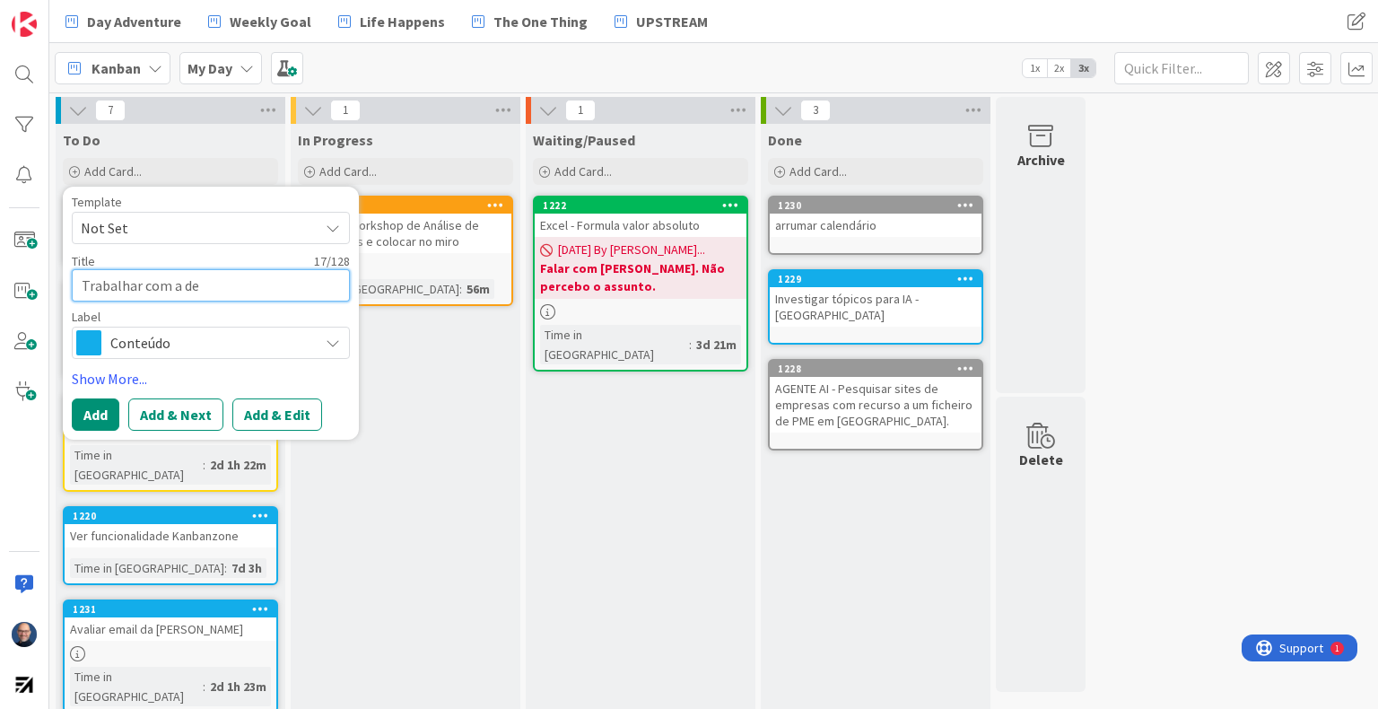
type textarea "x"
type textarea "Trabalhar com a deve"
type textarea "x"
type textarea "Trabalhar com a devel"
type textarea "x"
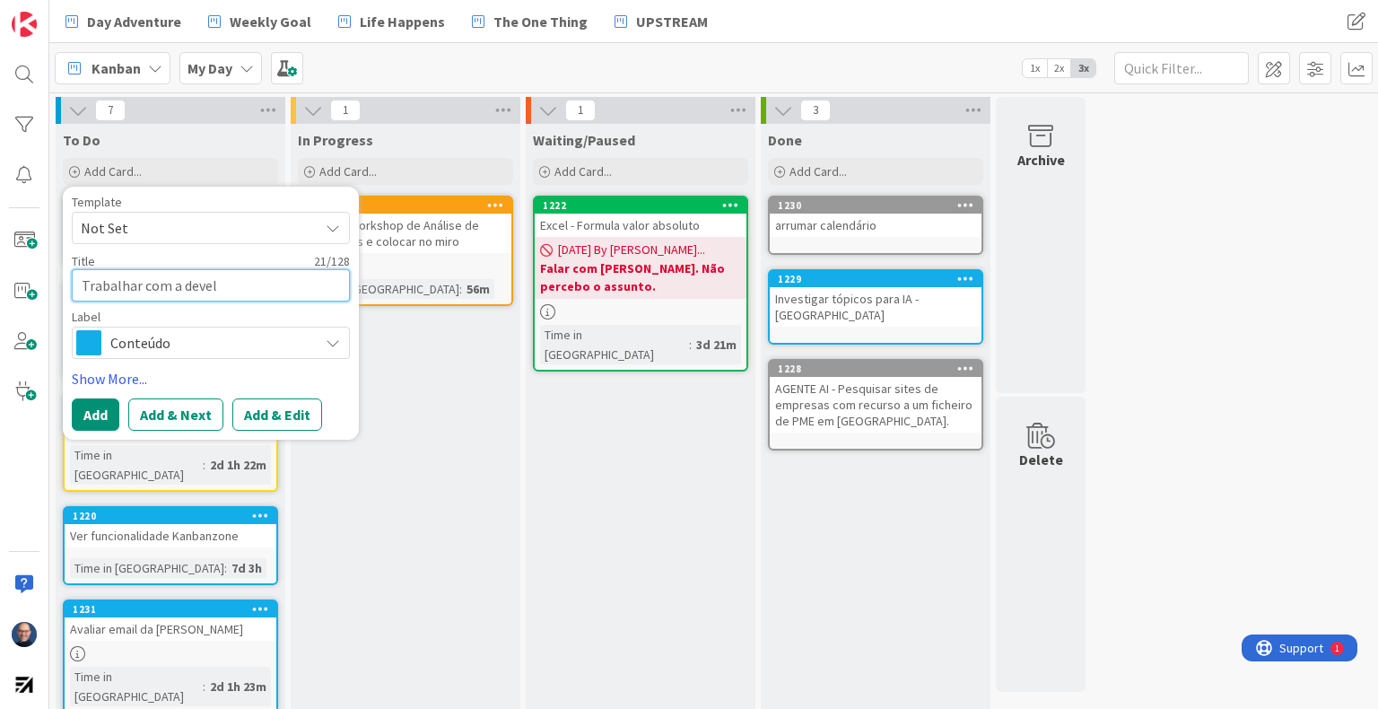
type textarea "Trabalhar com a develo"
type textarea "x"
type textarea "Trabalhar com a develop"
type textarea "x"
type textarea "Trabalhar com a develop2"
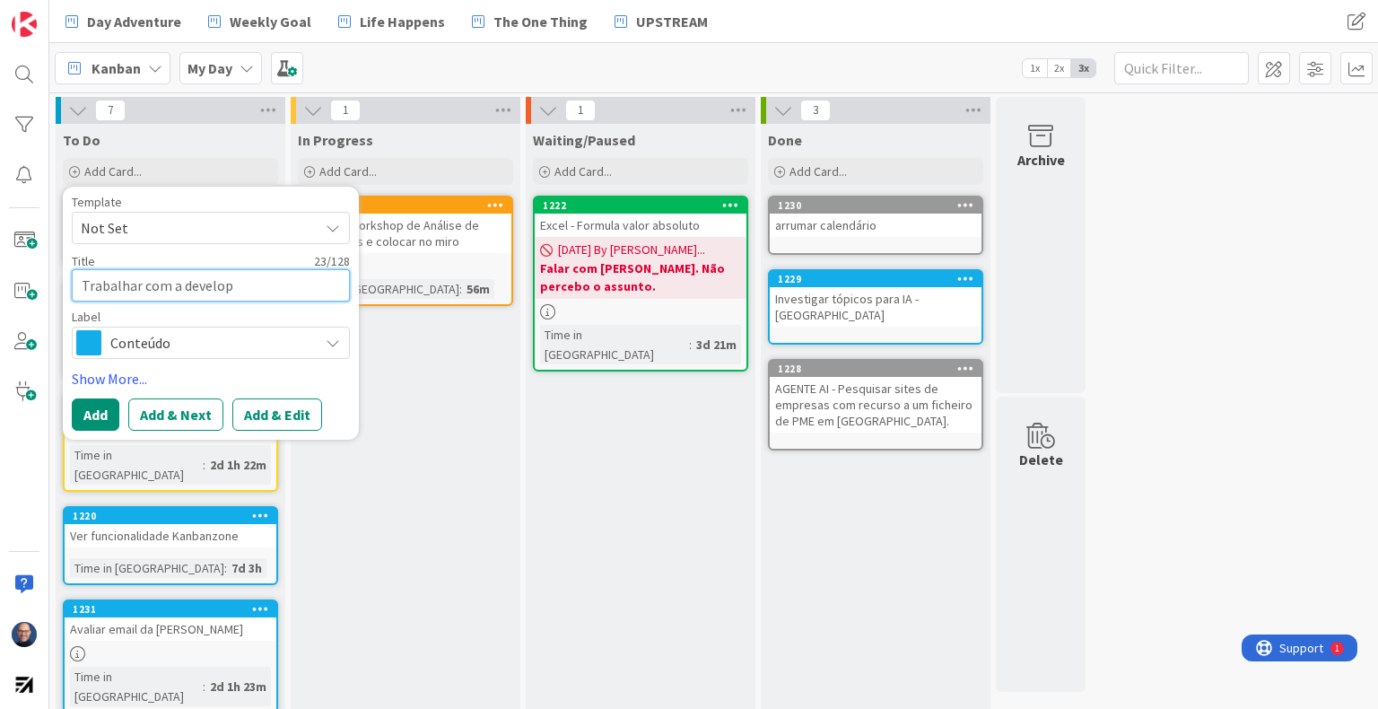
type textarea "x"
type textarea "Trabalhar com a develop2y"
type textarea "x"
type textarea "Trabalhar com a develop2yo"
type textarea "x"
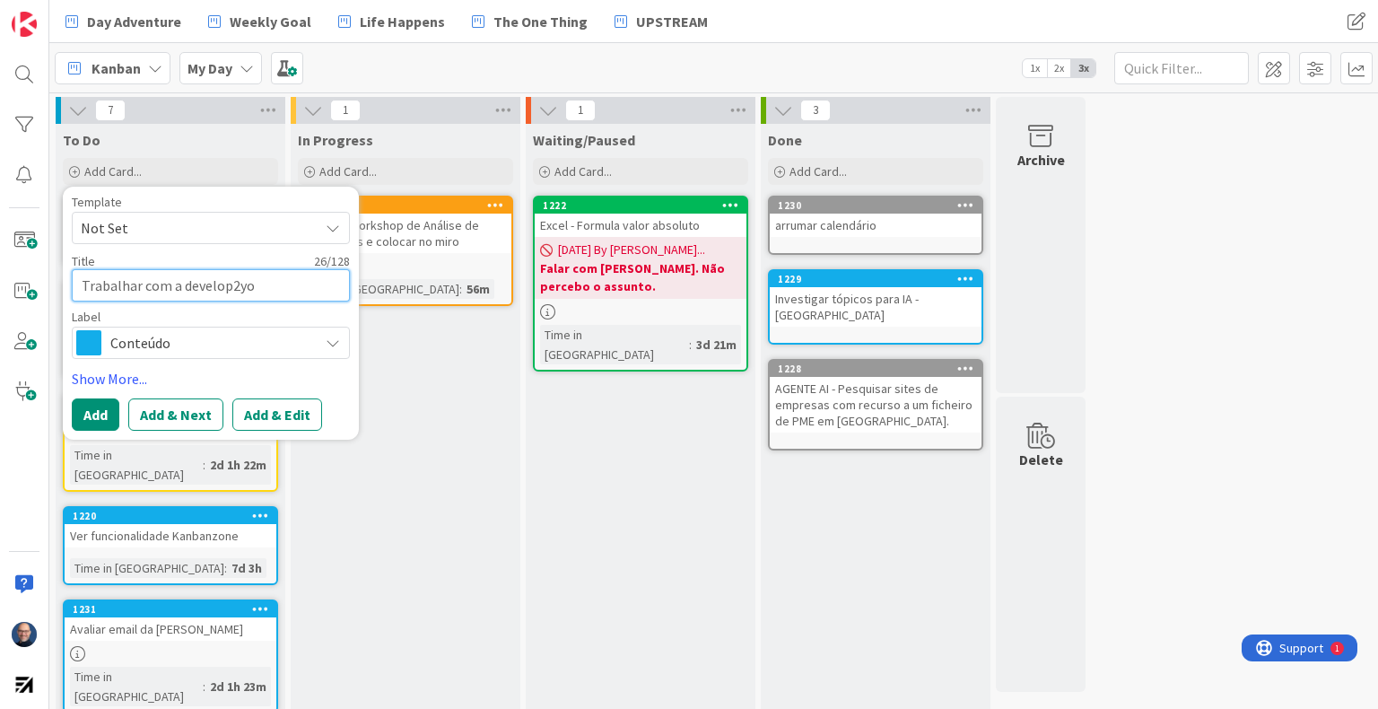
type textarea "Trabalhar com a develop2you"
type textarea "x"
type textarea "Trabalhar com a develop2you?"
type textarea "x"
type textarea "Trabalhar com a develop2you?"
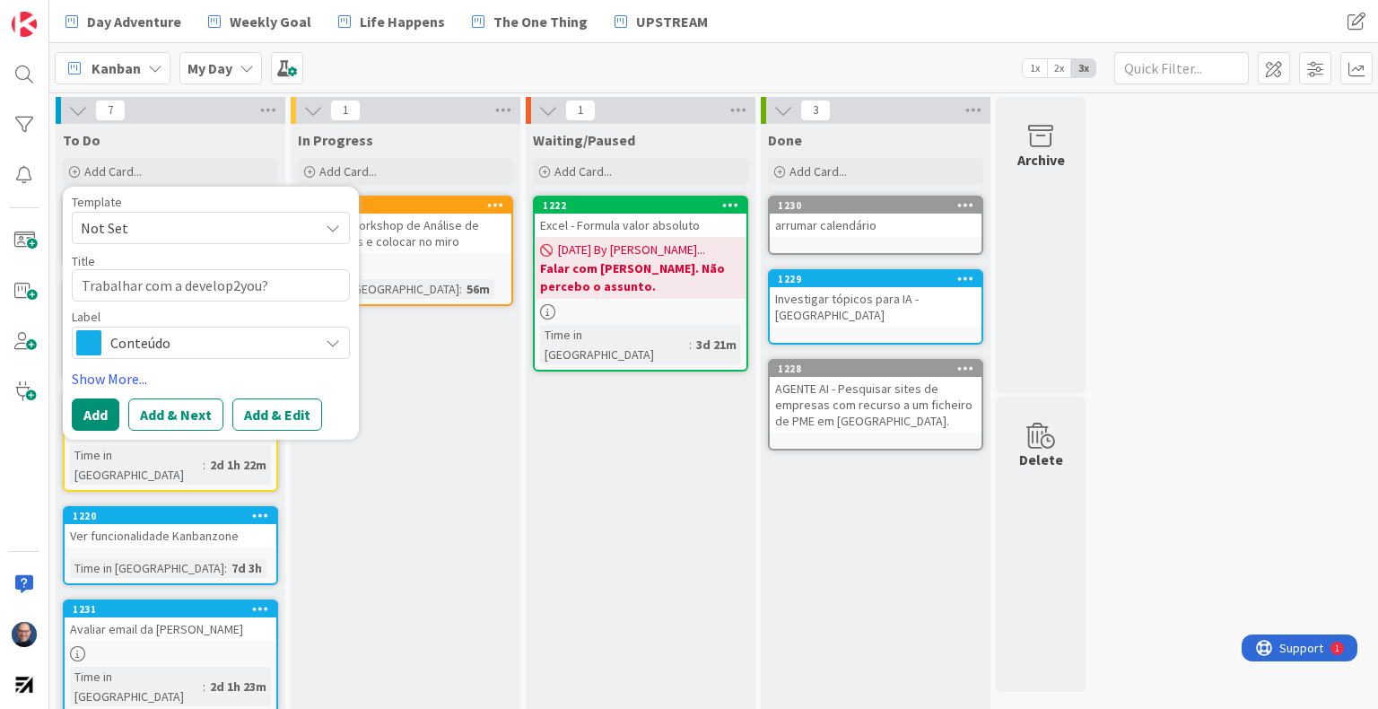
click at [194, 349] on span "Conteúdo" at bounding box center [209, 342] width 199 height 25
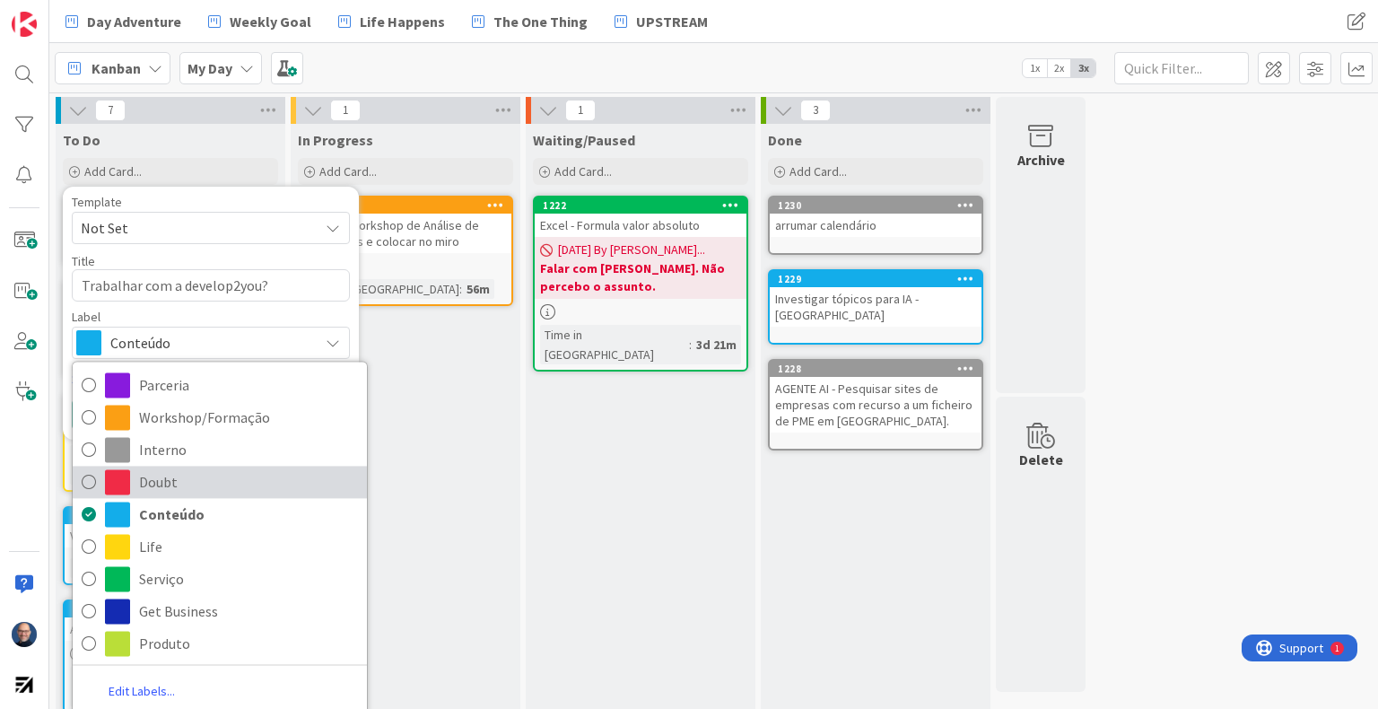
click at [176, 474] on span "Doubt" at bounding box center [248, 481] width 219 height 27
type textarea "x"
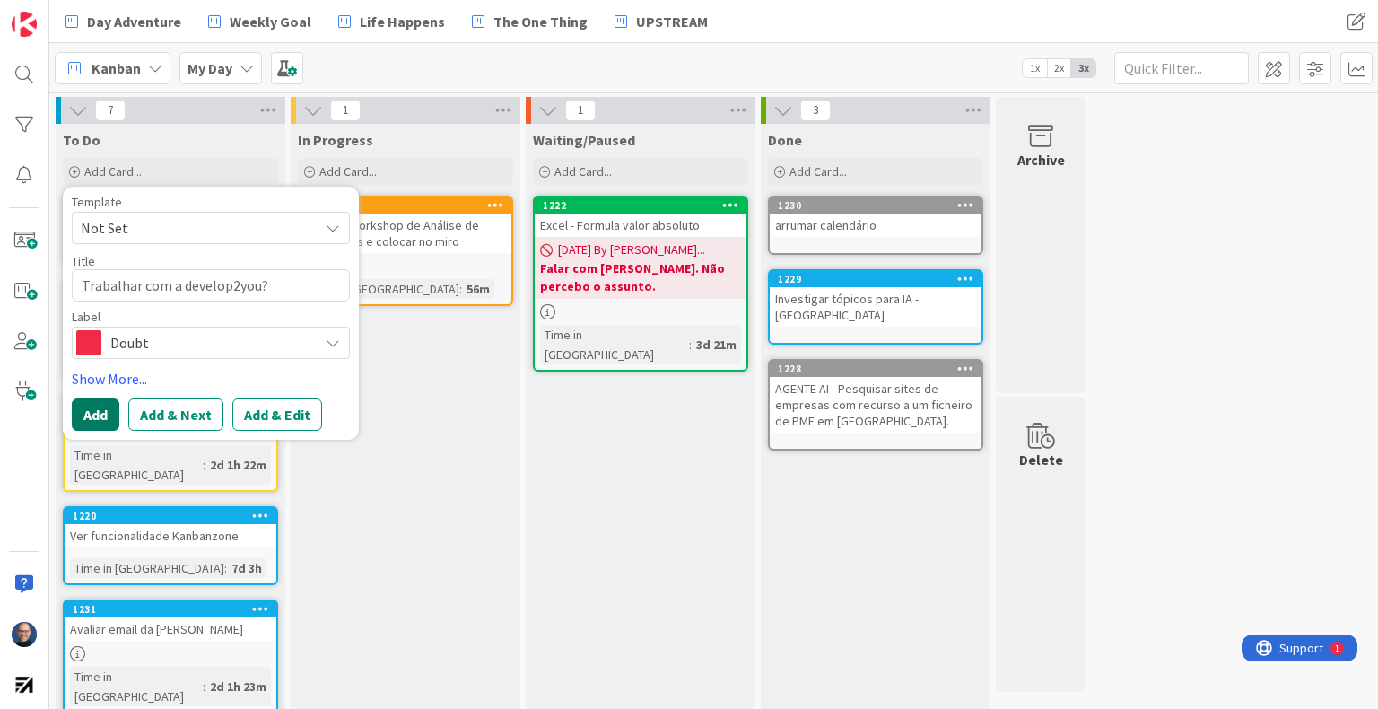
click at [86, 414] on button "Add" at bounding box center [96, 414] width 48 height 32
